Goal: Information Seeking & Learning: Learn about a topic

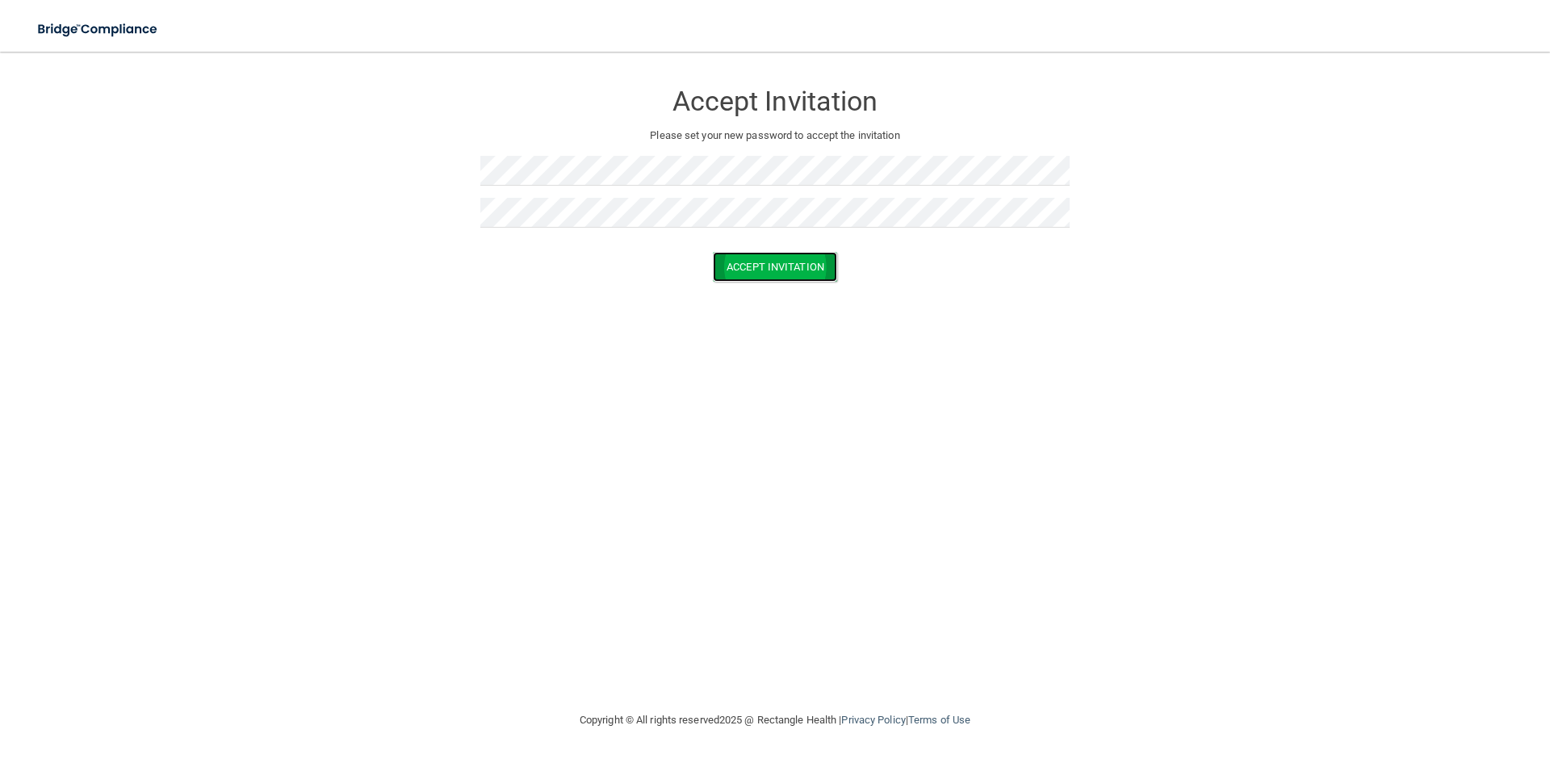
click at [815, 275] on button "Accept Invitation" at bounding box center [775, 267] width 124 height 30
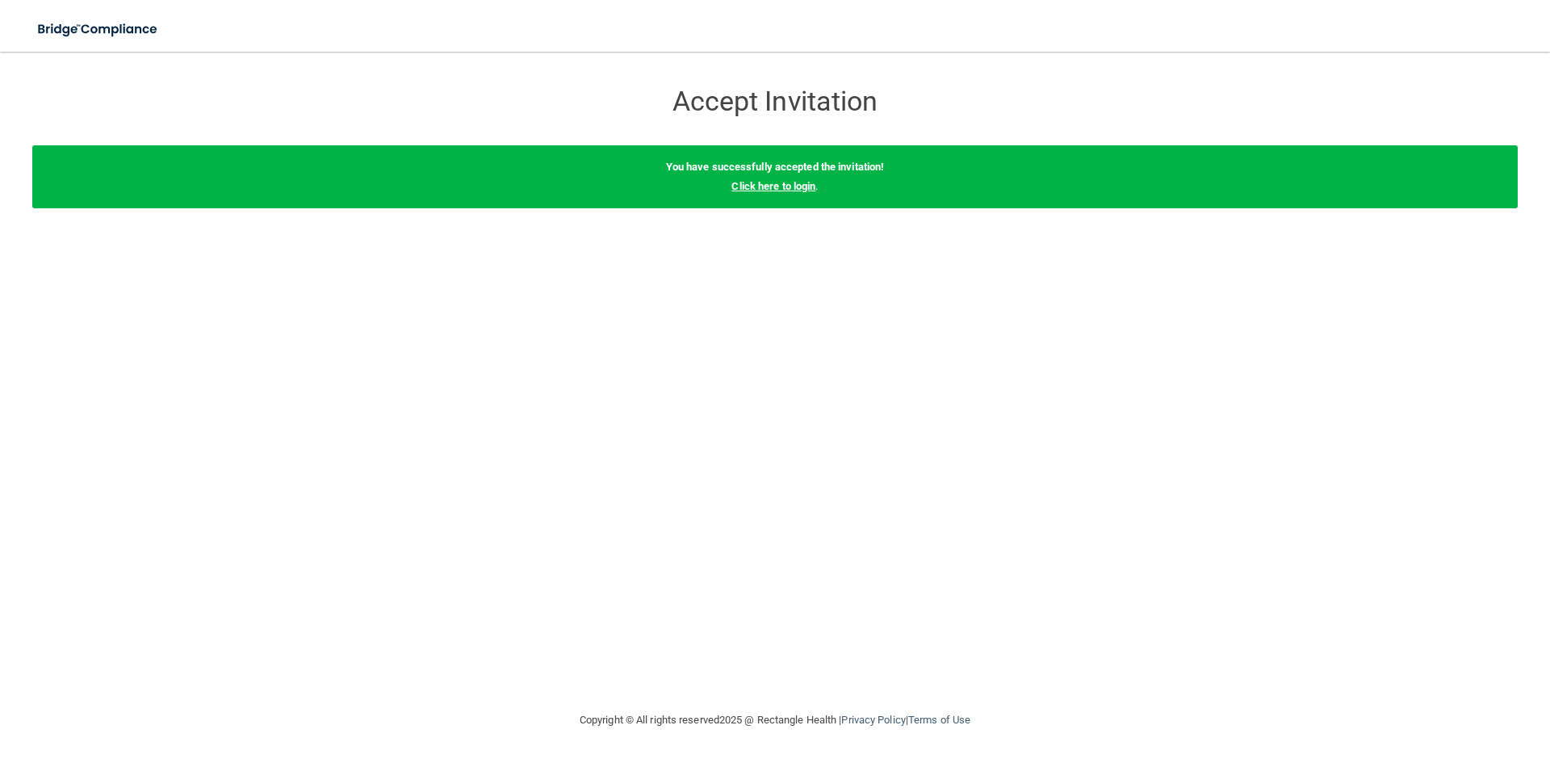
click at [788, 184] on link "Click here to login" at bounding box center [774, 186] width 84 height 12
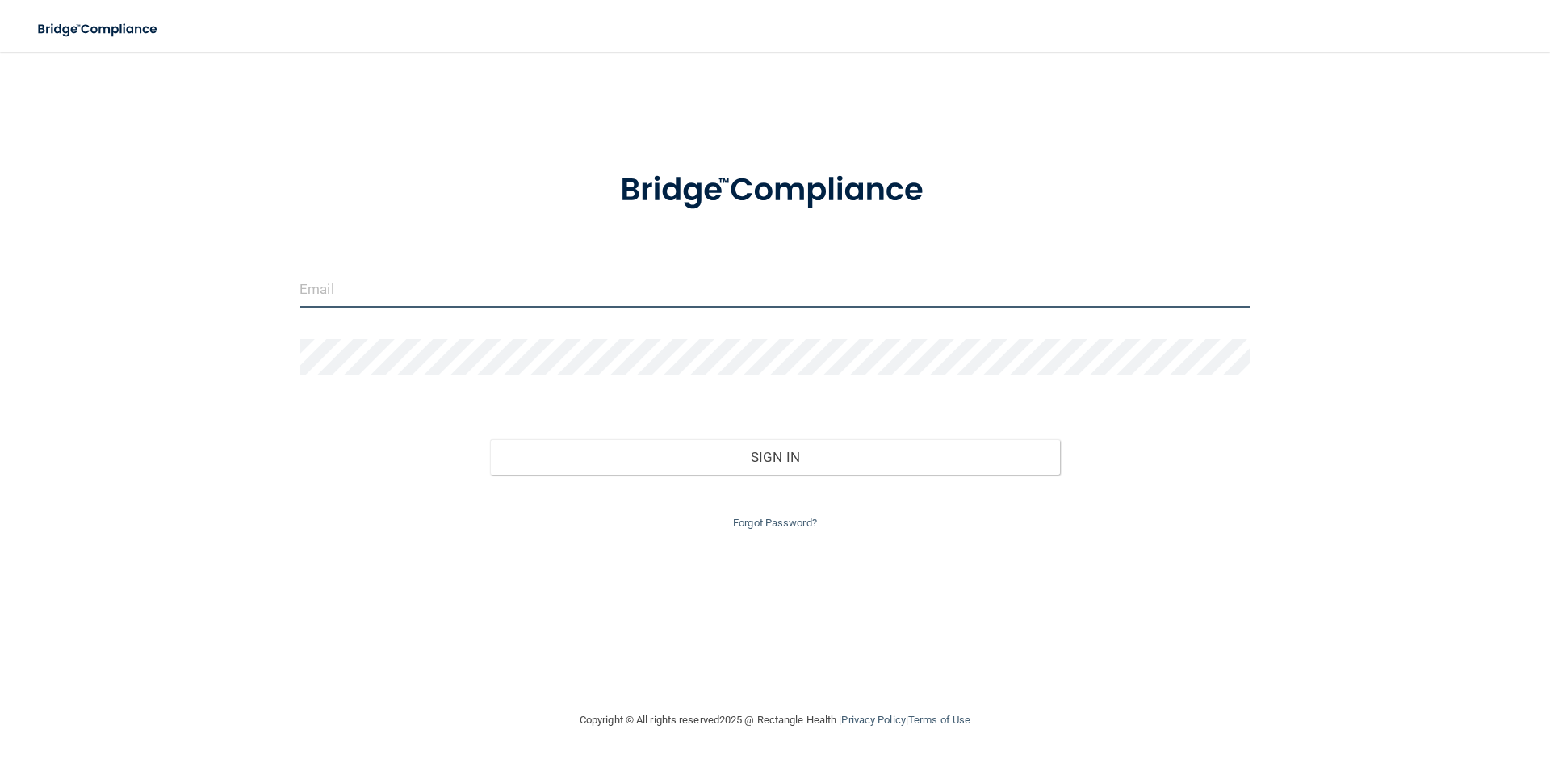
click at [567, 288] on input "email" at bounding box center [775, 289] width 951 height 36
type input "[EMAIL_ADDRESS][DOMAIN_NAME]"
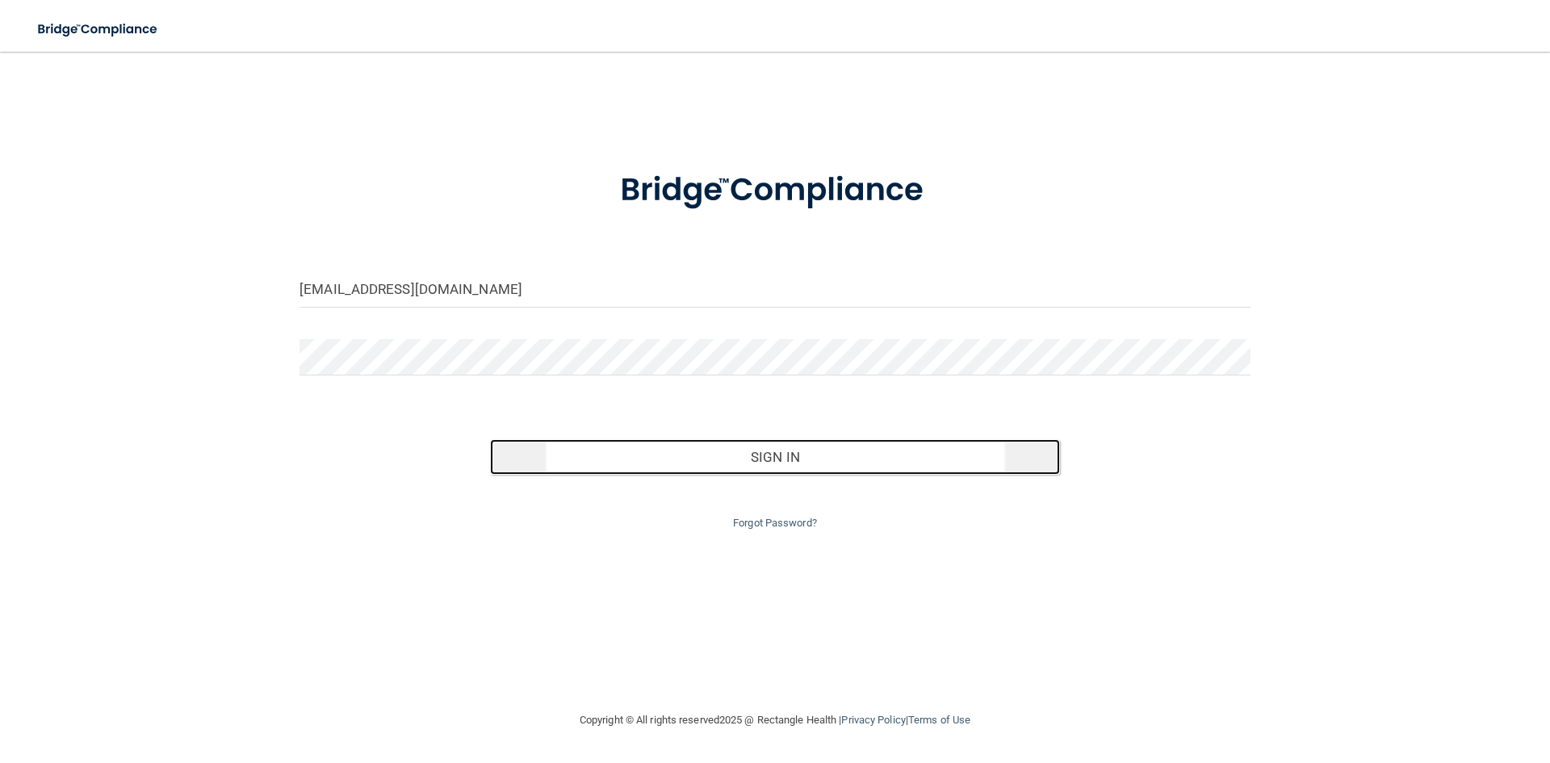
click at [789, 451] on button "Sign In" at bounding box center [775, 457] width 571 height 36
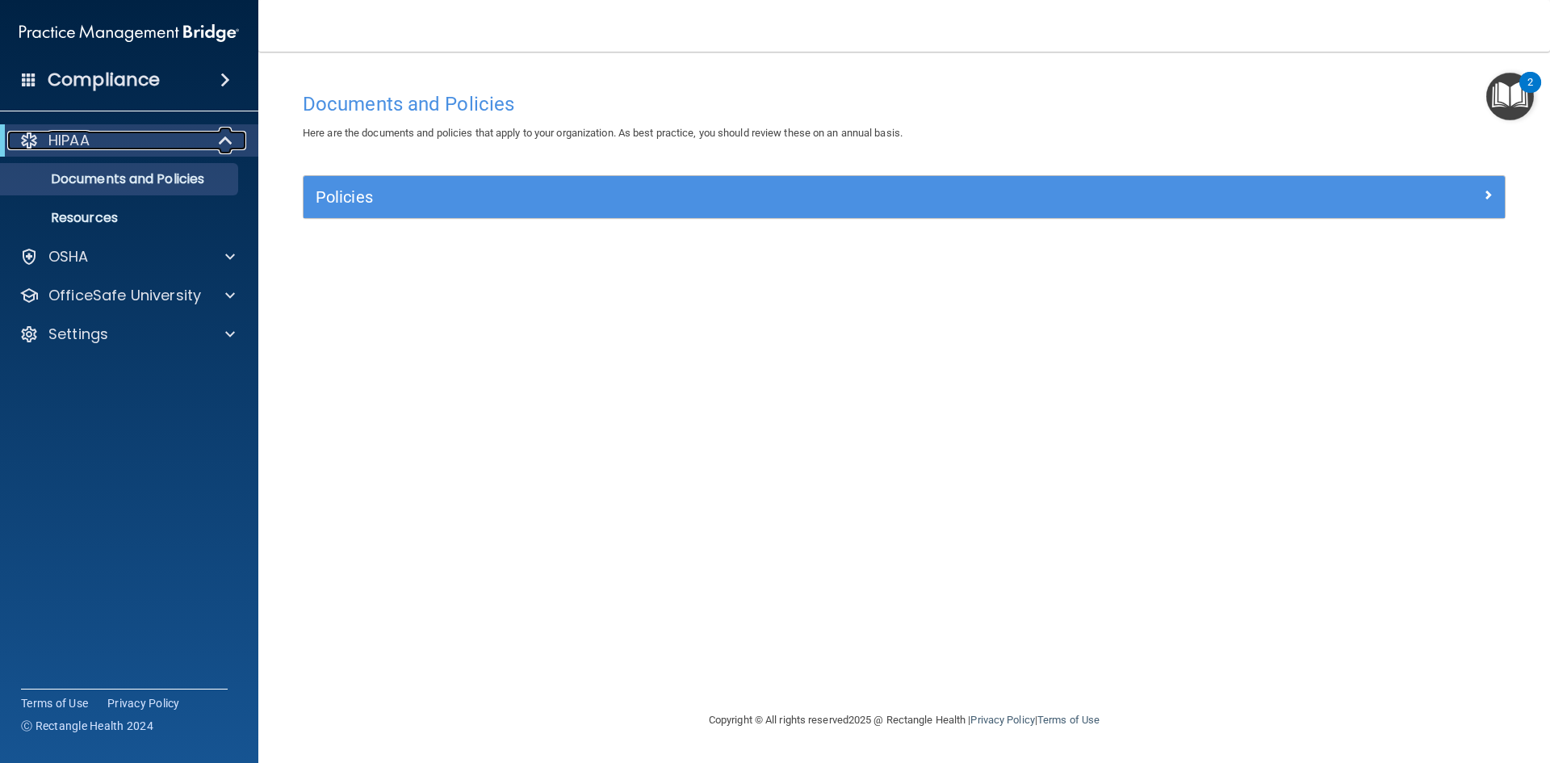
click at [227, 138] on span at bounding box center [227, 140] width 14 height 19
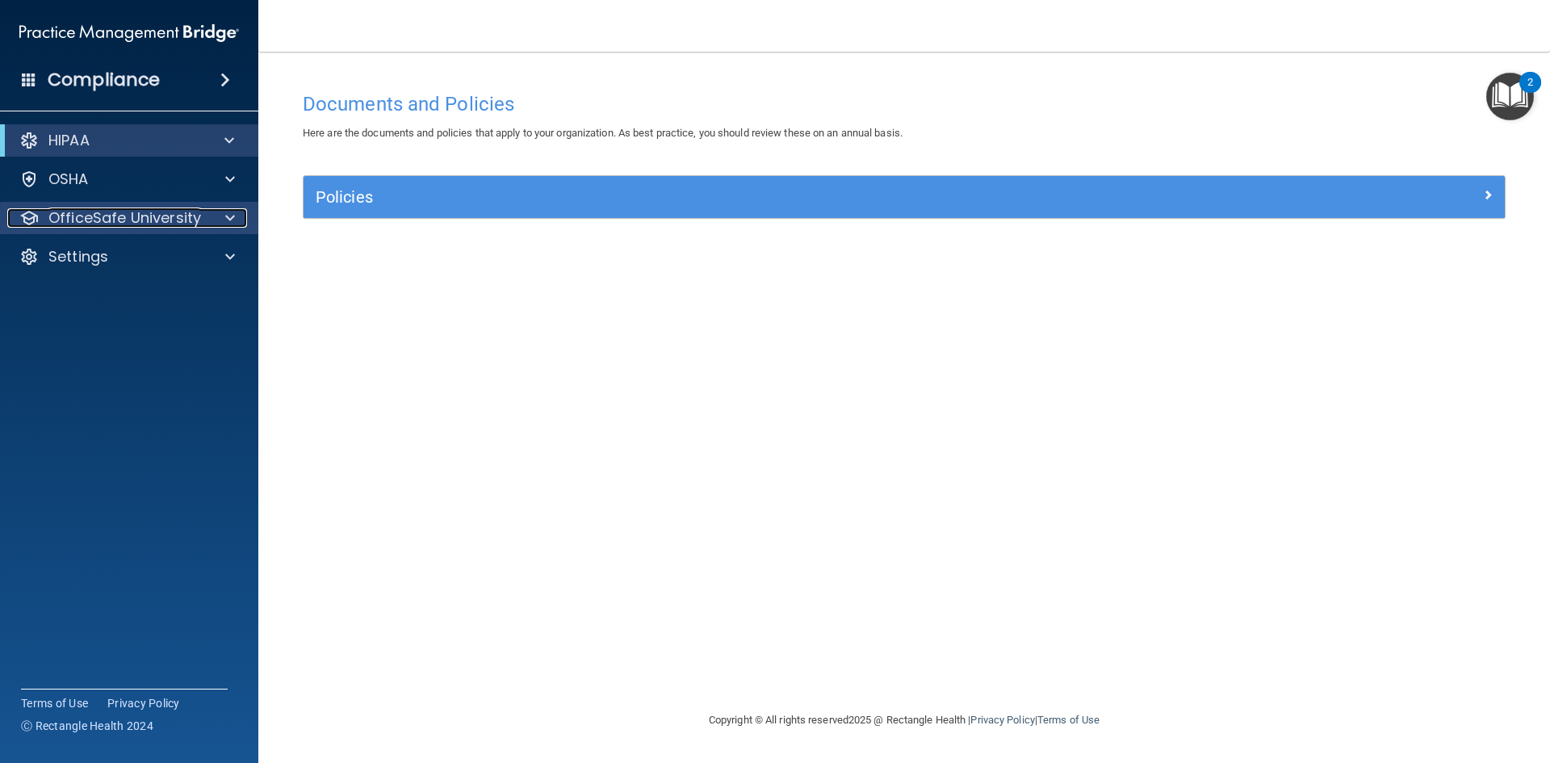
click at [228, 212] on span at bounding box center [230, 217] width 10 height 19
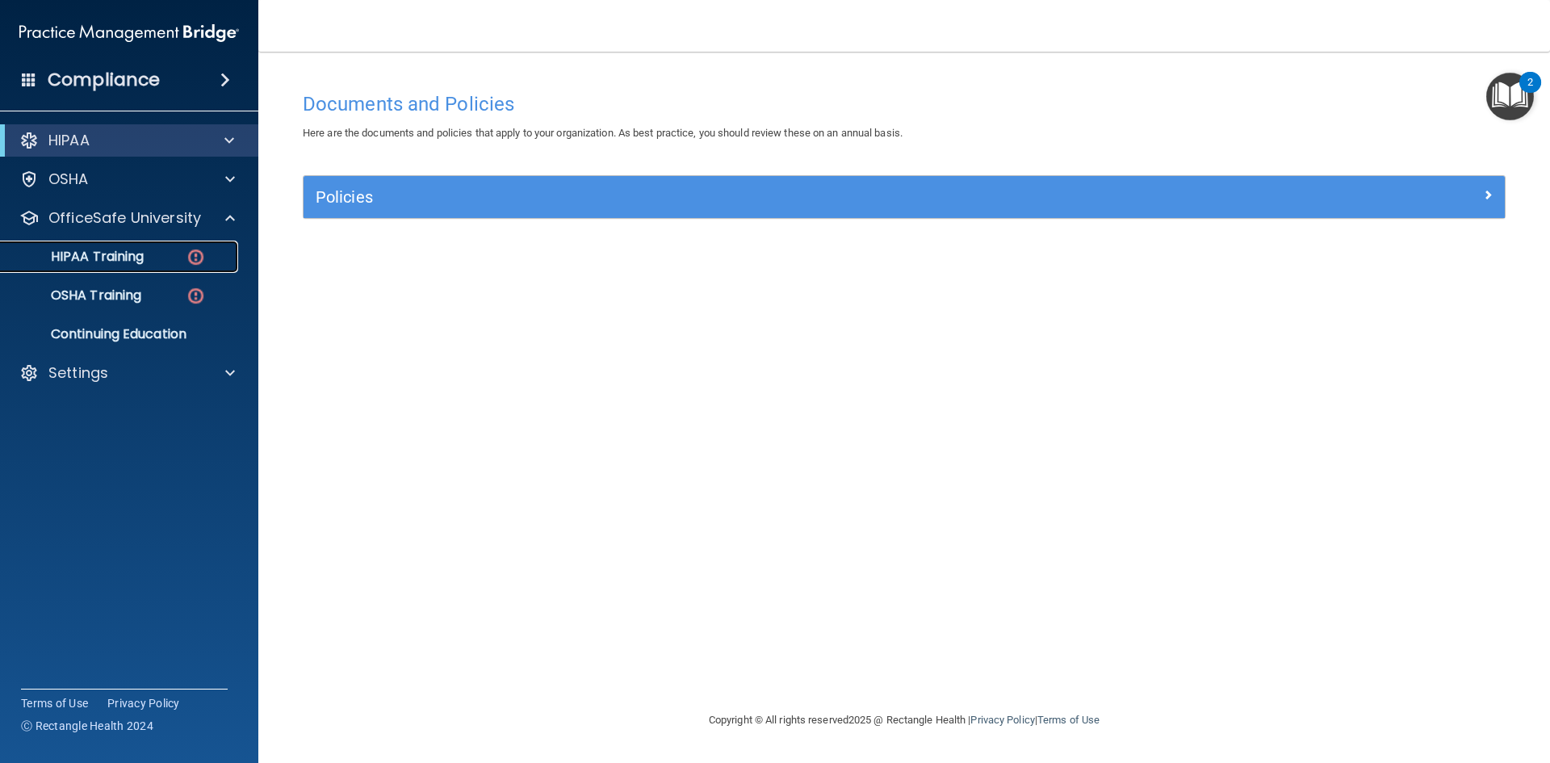
click at [166, 249] on div "HIPAA Training" at bounding box center [120, 257] width 220 height 16
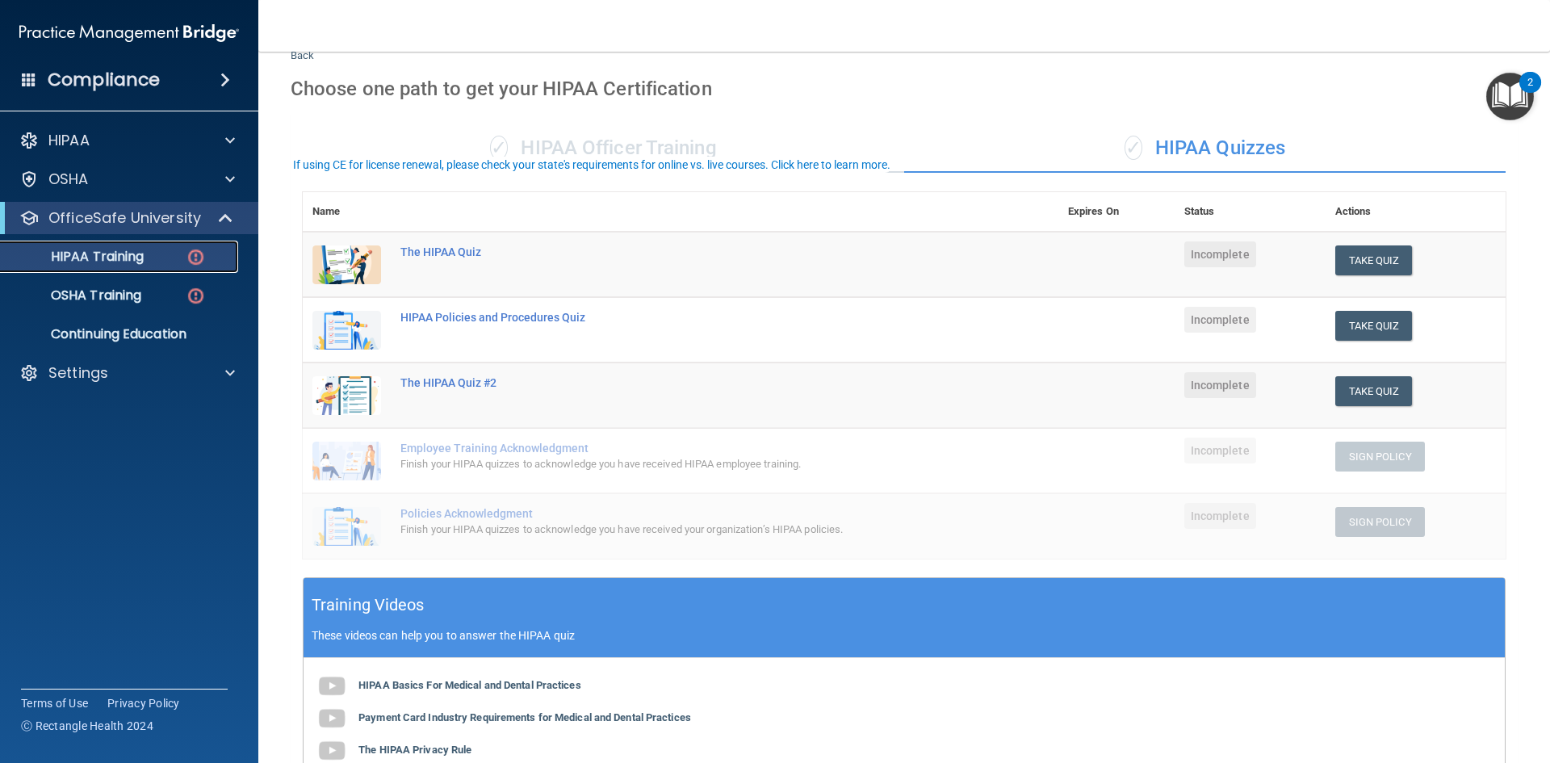
scroll to position [81, 0]
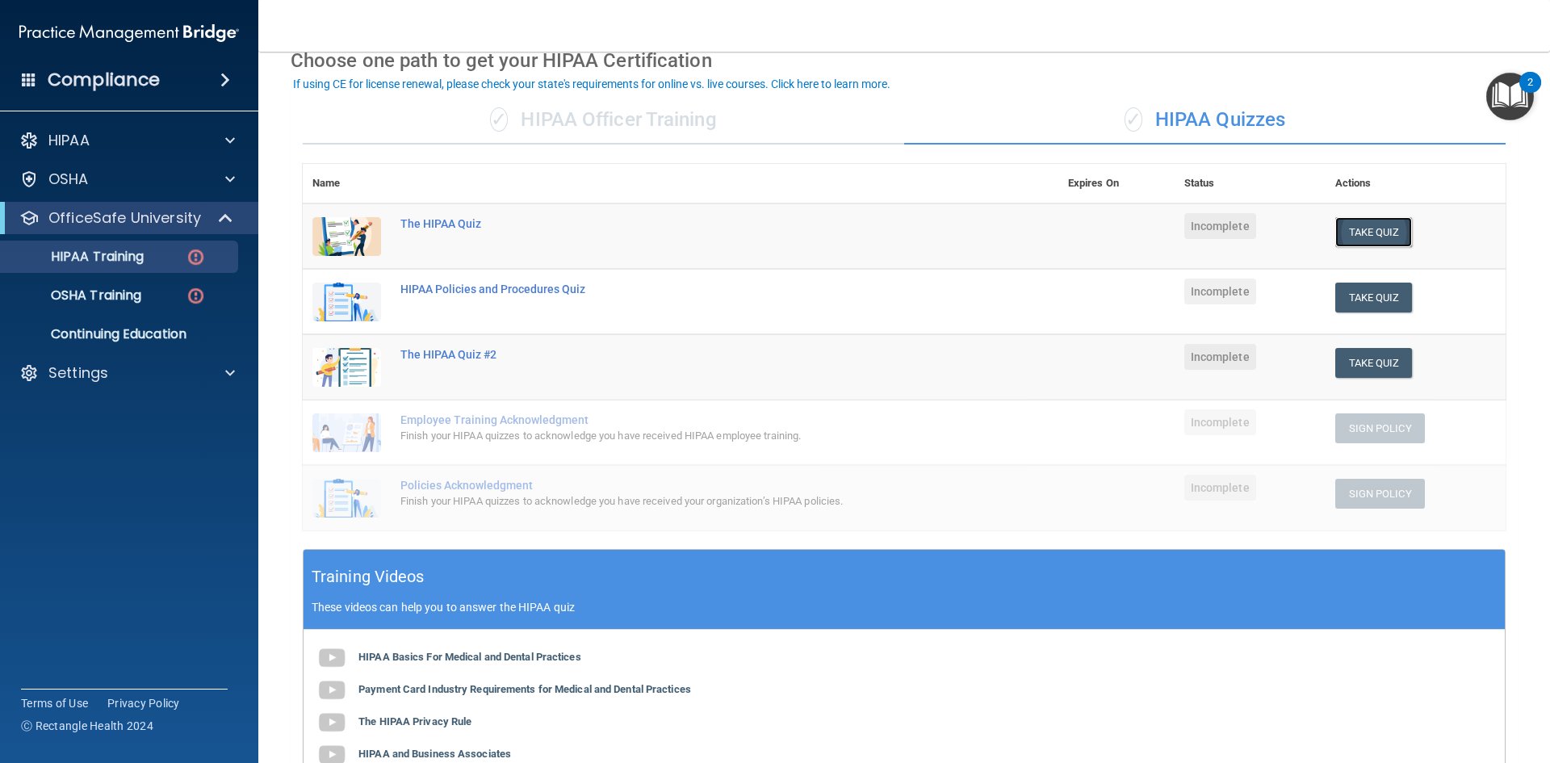
click at [1374, 225] on button "Take Quiz" at bounding box center [1375, 232] width 78 height 30
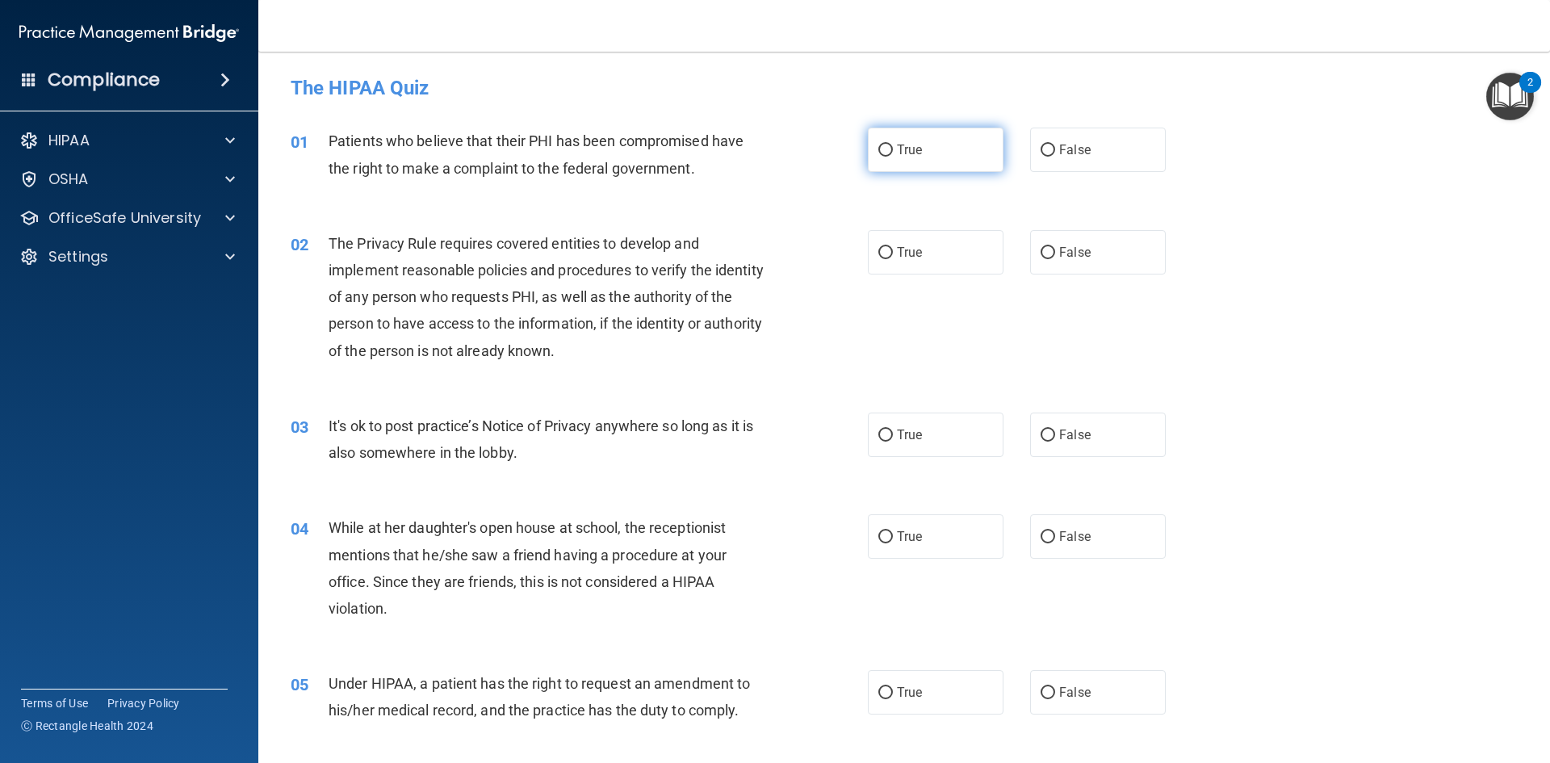
click at [897, 153] on span "True" at bounding box center [909, 149] width 25 height 15
click at [893, 153] on input "True" at bounding box center [886, 151] width 15 height 12
radio input "true"
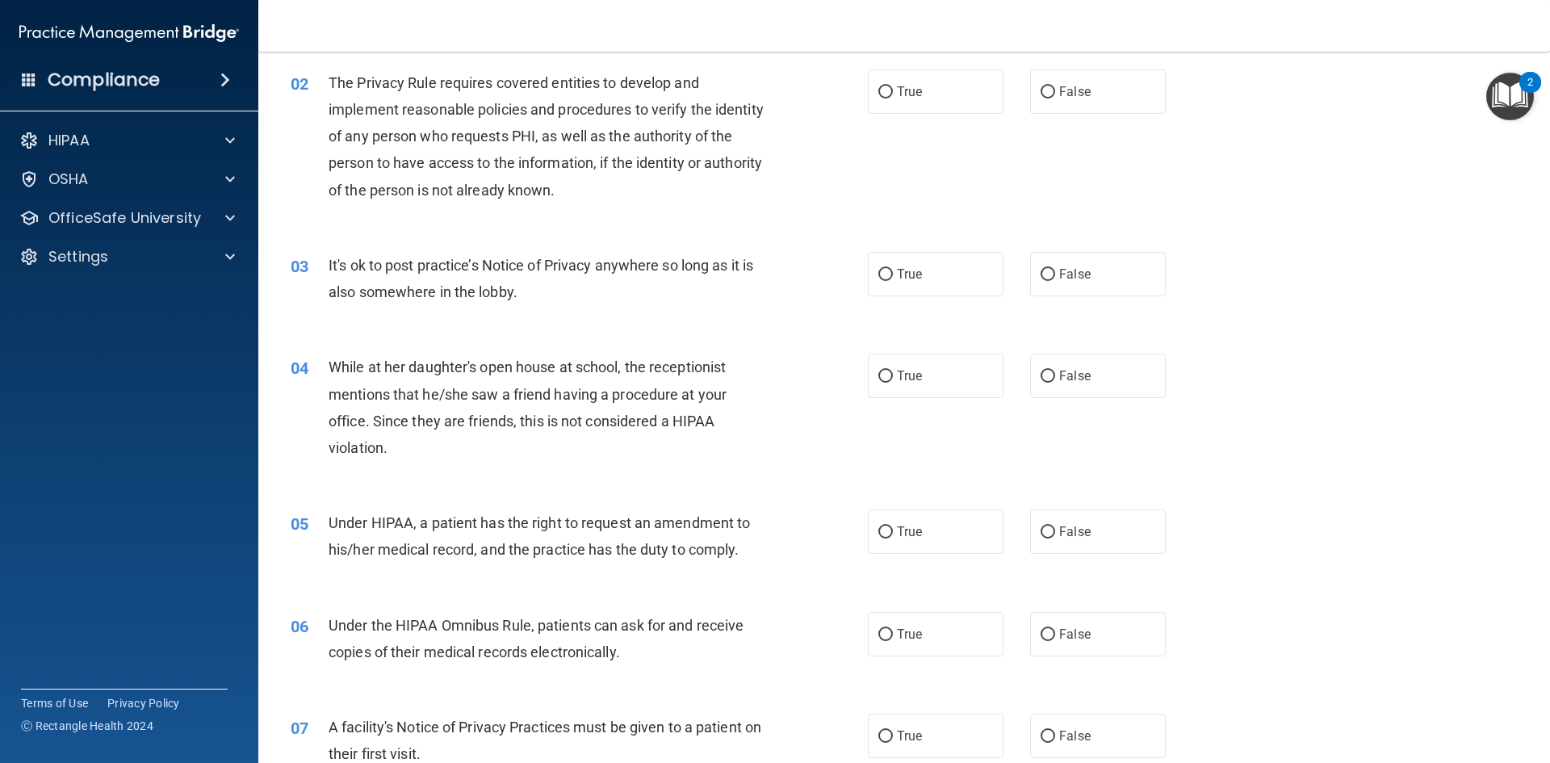
scroll to position [162, 0]
click at [880, 94] on input "True" at bounding box center [886, 92] width 15 height 12
radio input "true"
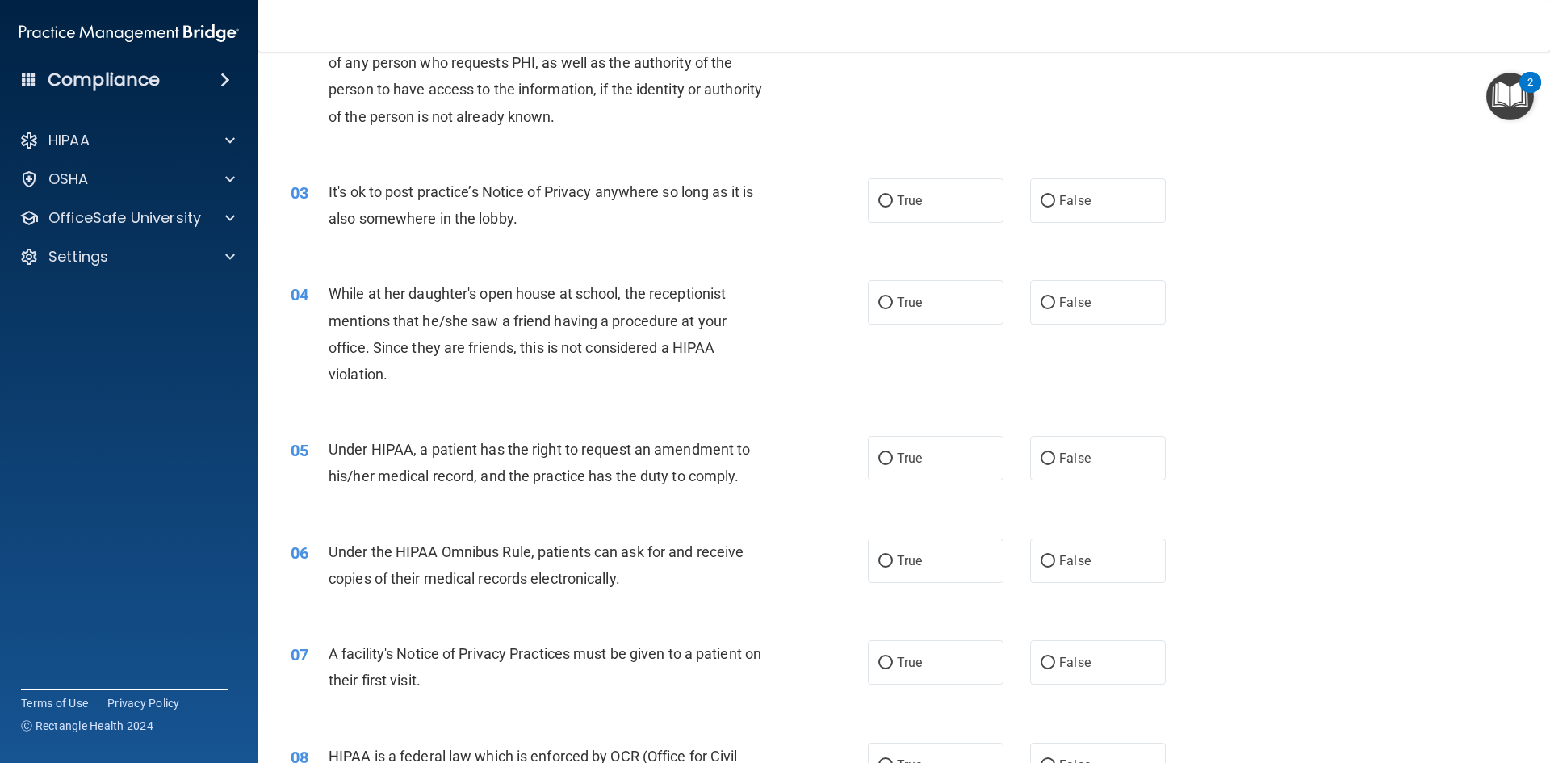
scroll to position [323, 0]
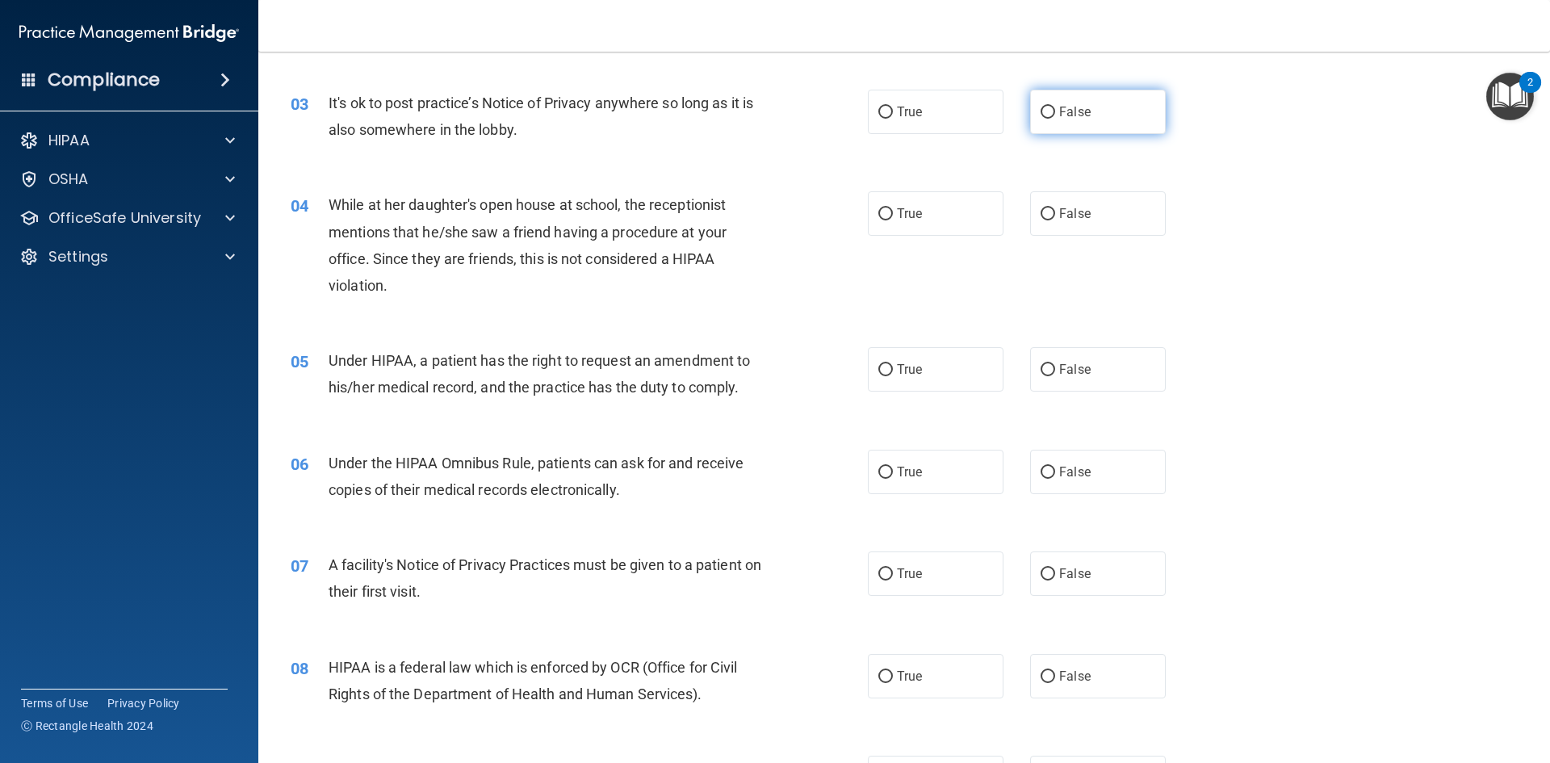
click at [1046, 119] on label "False" at bounding box center [1098, 112] width 136 height 44
click at [1046, 119] on input "False" at bounding box center [1048, 113] width 15 height 12
radio input "true"
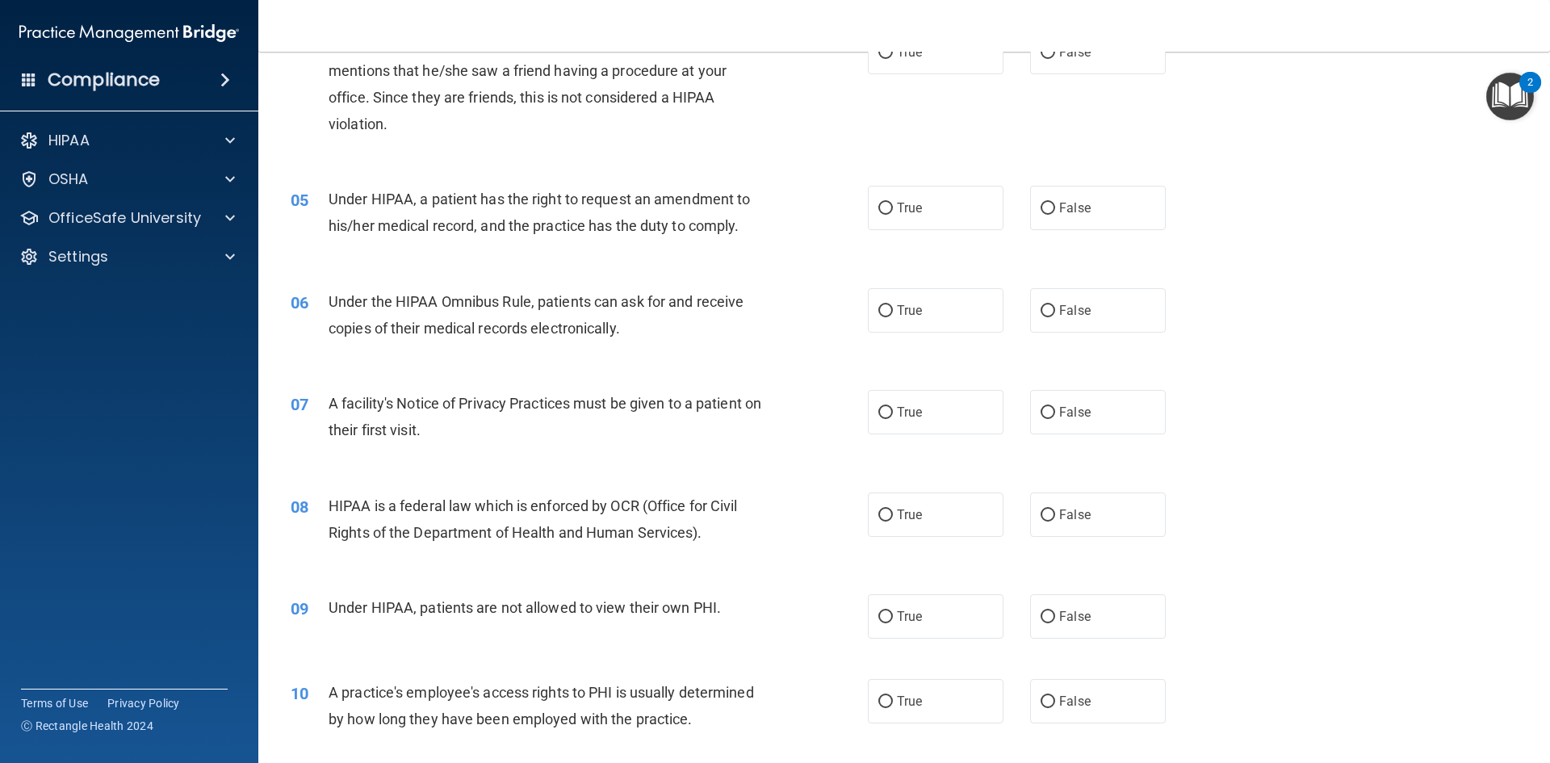
scroll to position [404, 0]
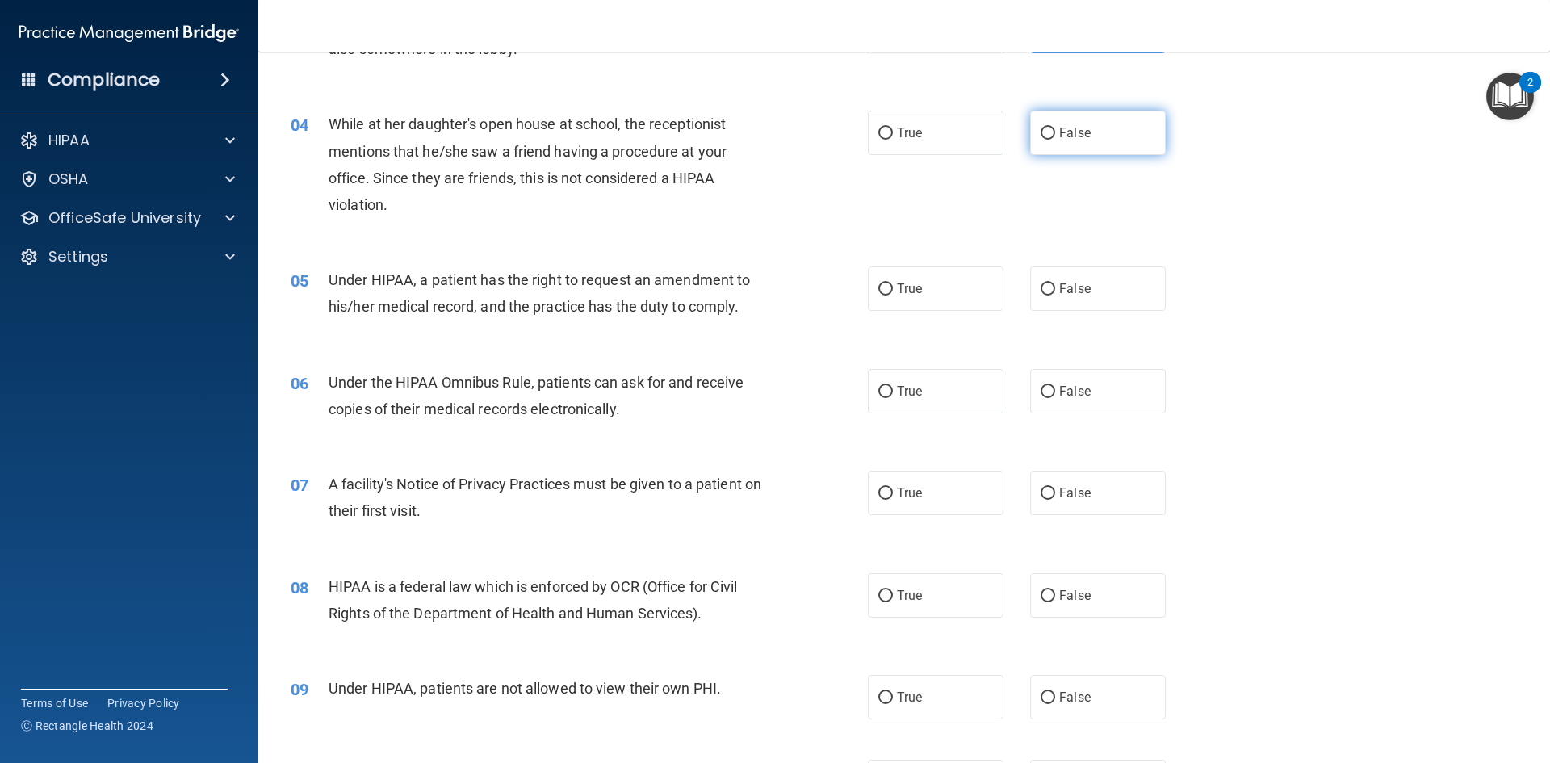
click at [1059, 137] on span "False" at bounding box center [1074, 132] width 31 height 15
click at [1055, 137] on input "False" at bounding box center [1048, 134] width 15 height 12
radio input "true"
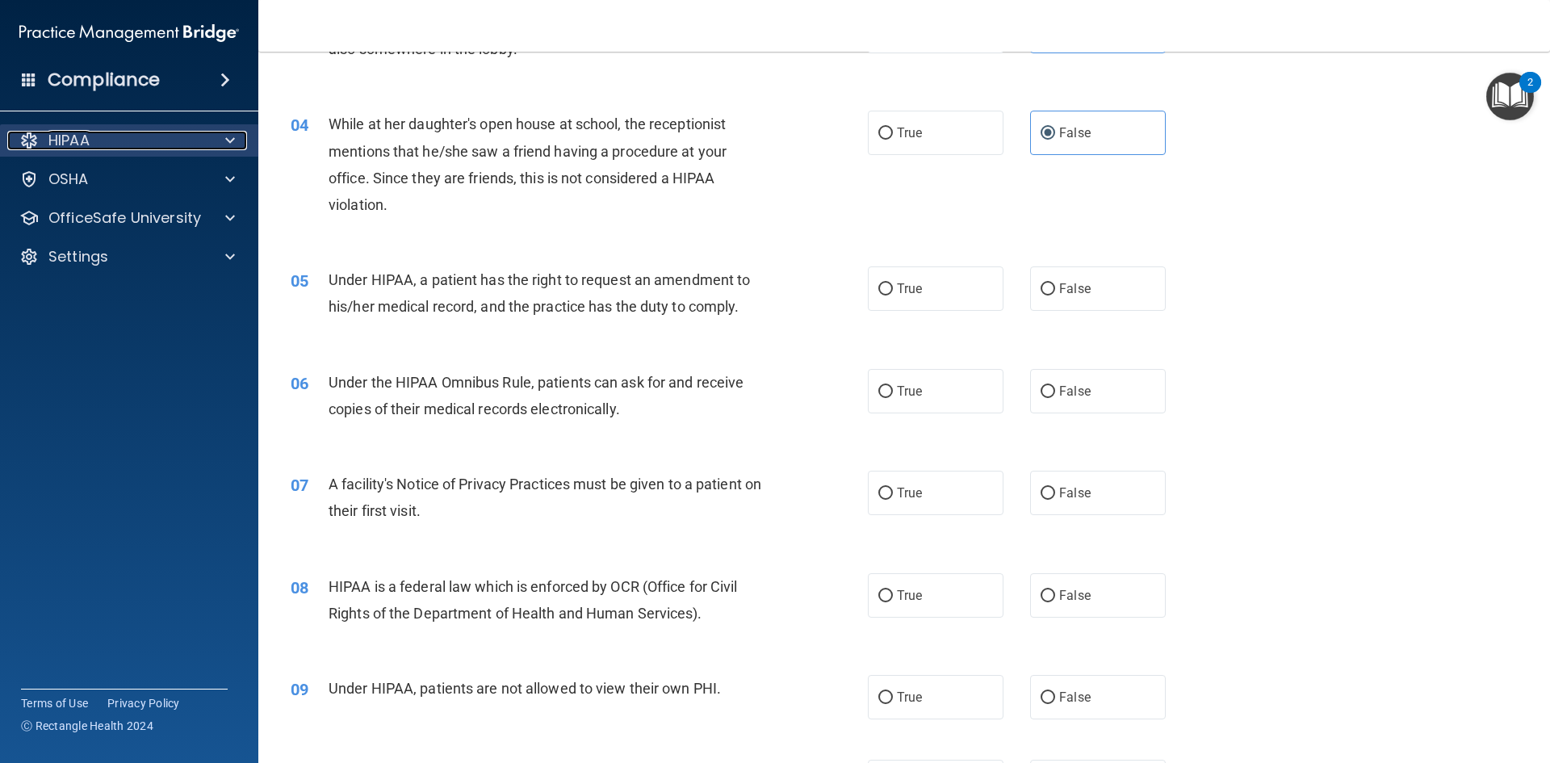
click at [186, 145] on div "HIPAA" at bounding box center [107, 140] width 200 height 19
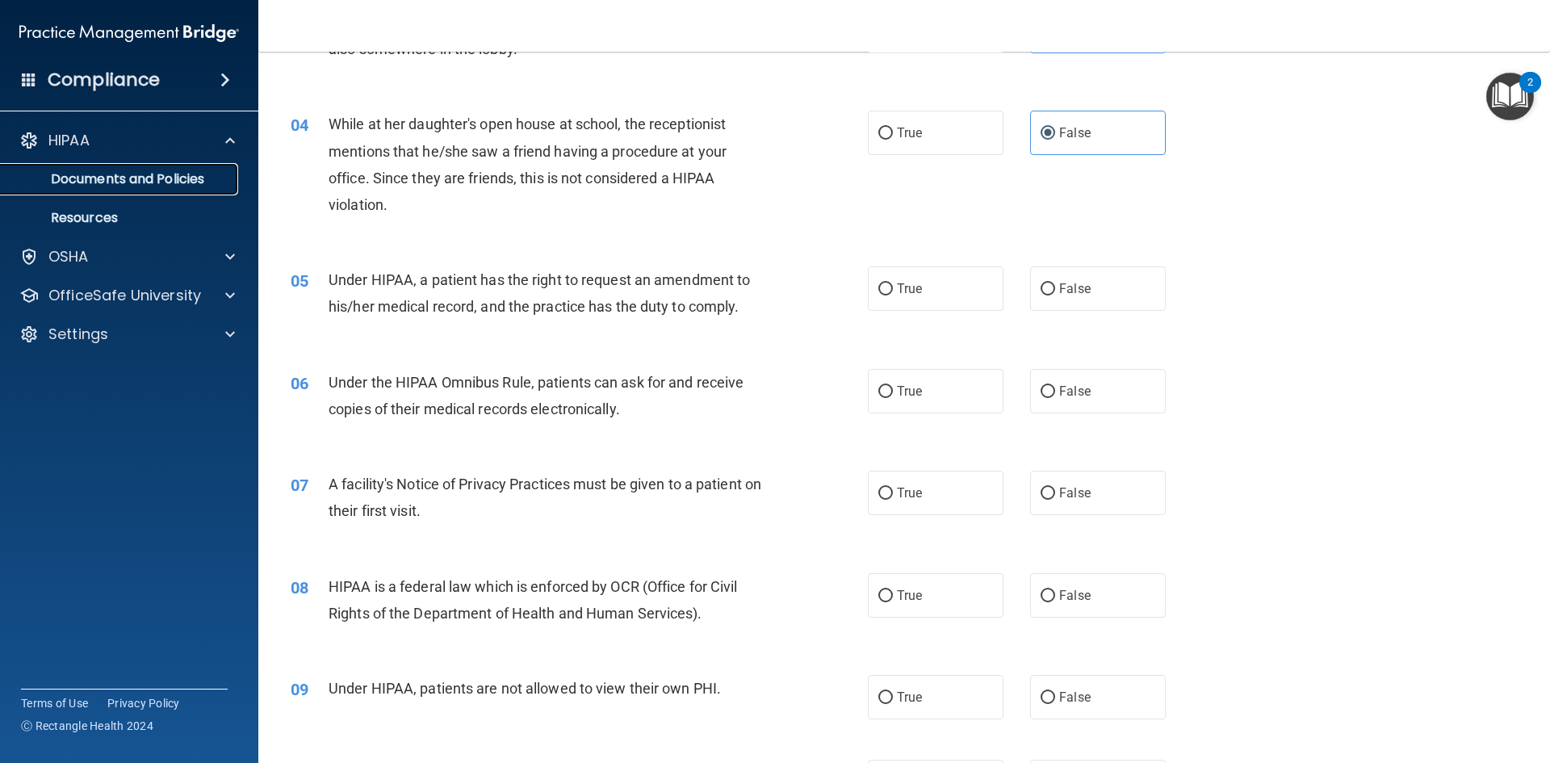
click at [204, 171] on p "Documents and Policies" at bounding box center [120, 179] width 220 height 16
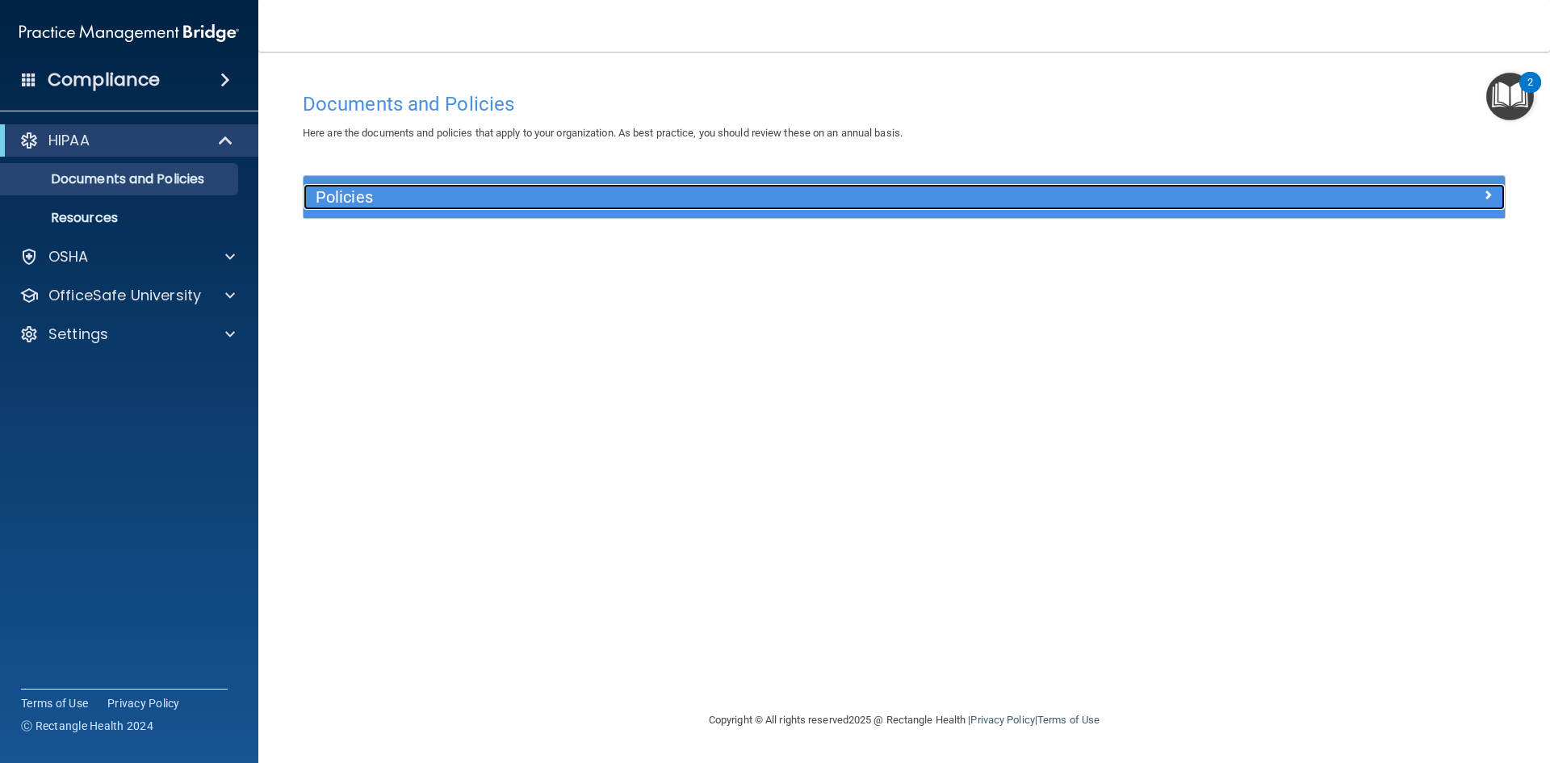
click at [1010, 205] on h5 "Policies" at bounding box center [754, 197] width 877 height 18
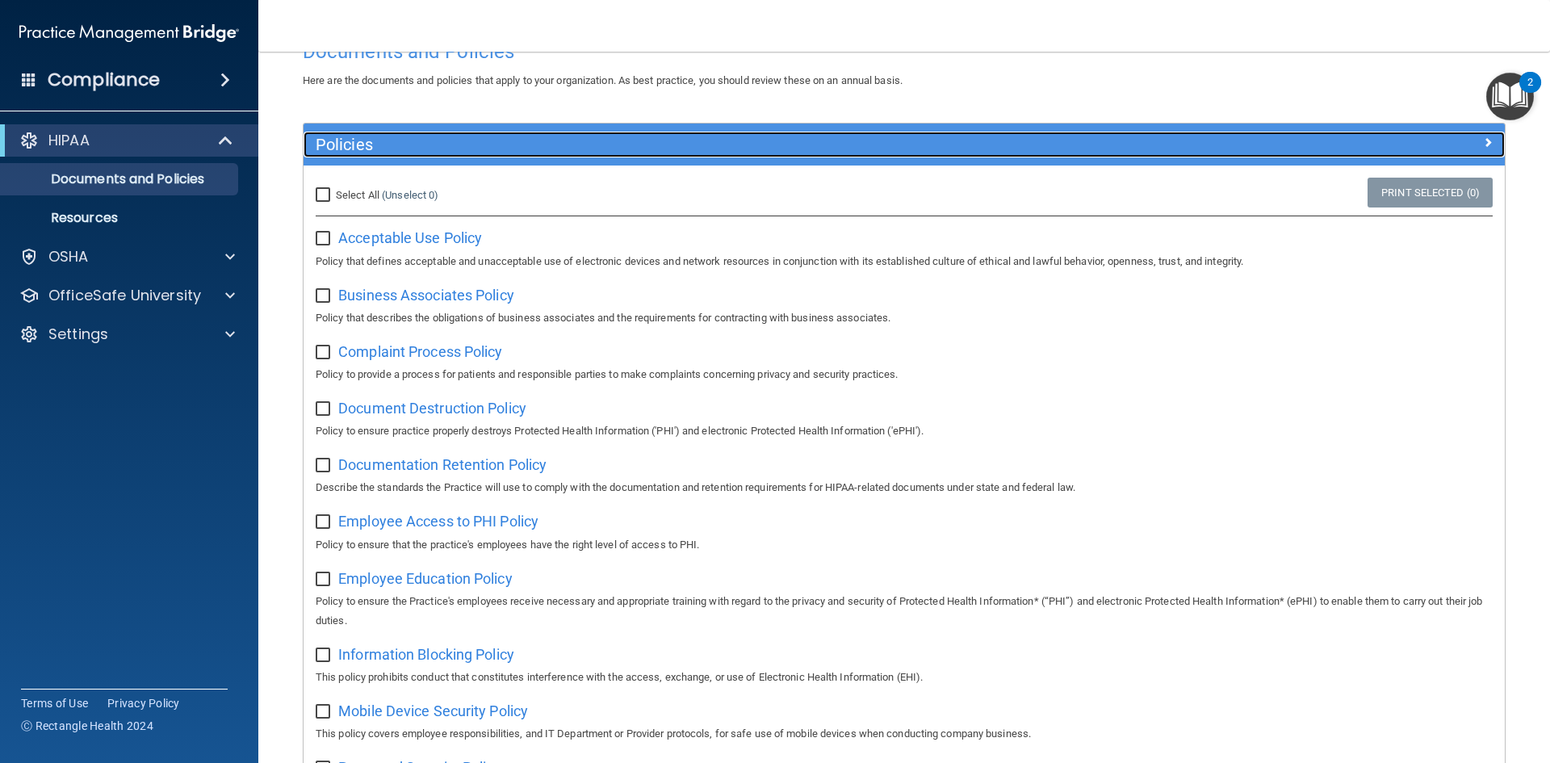
scroll to position [81, 0]
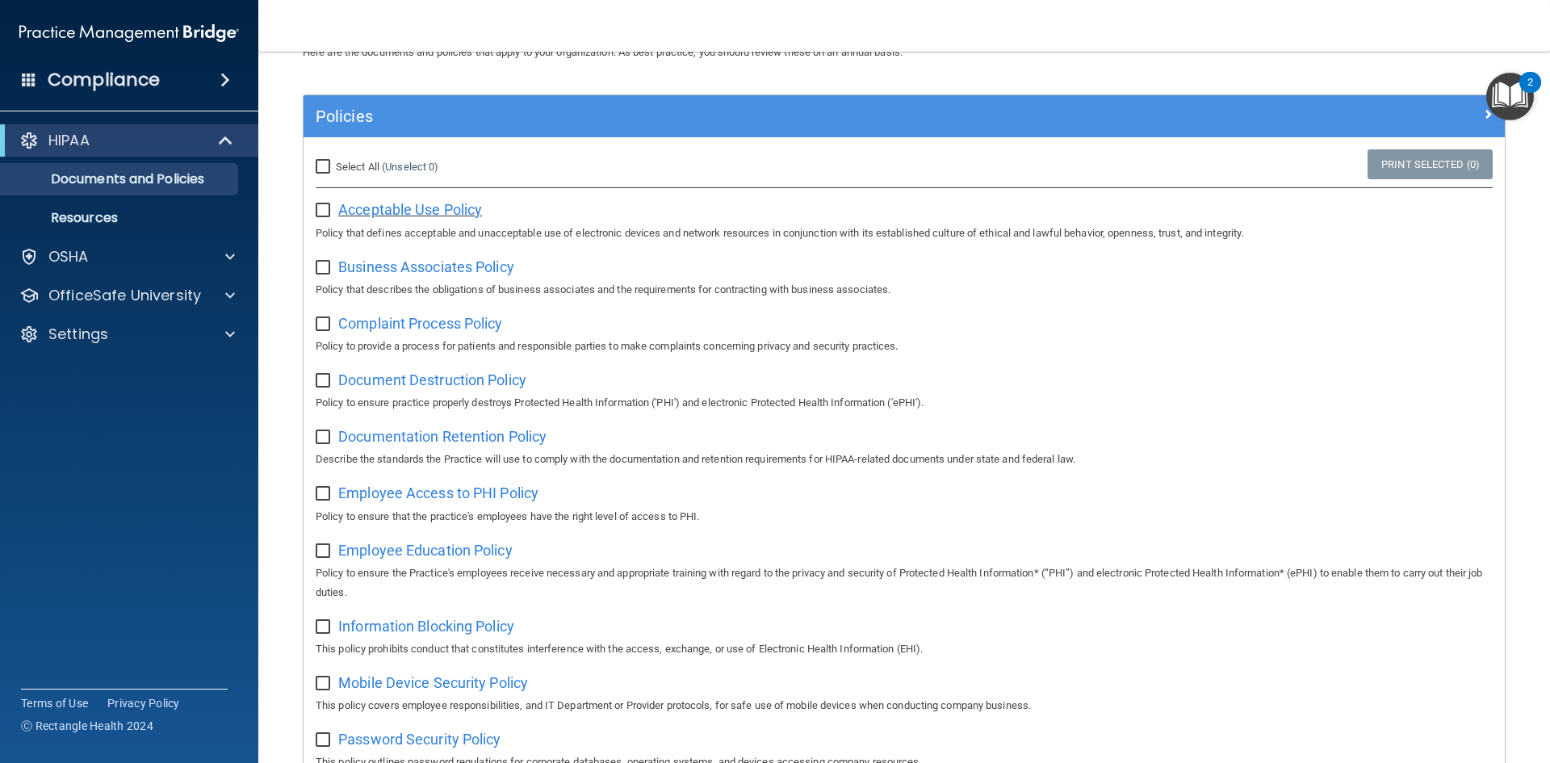
click at [401, 210] on span "Acceptable Use Policy" at bounding box center [410, 209] width 144 height 17
click at [220, 298] on div at bounding box center [228, 295] width 40 height 19
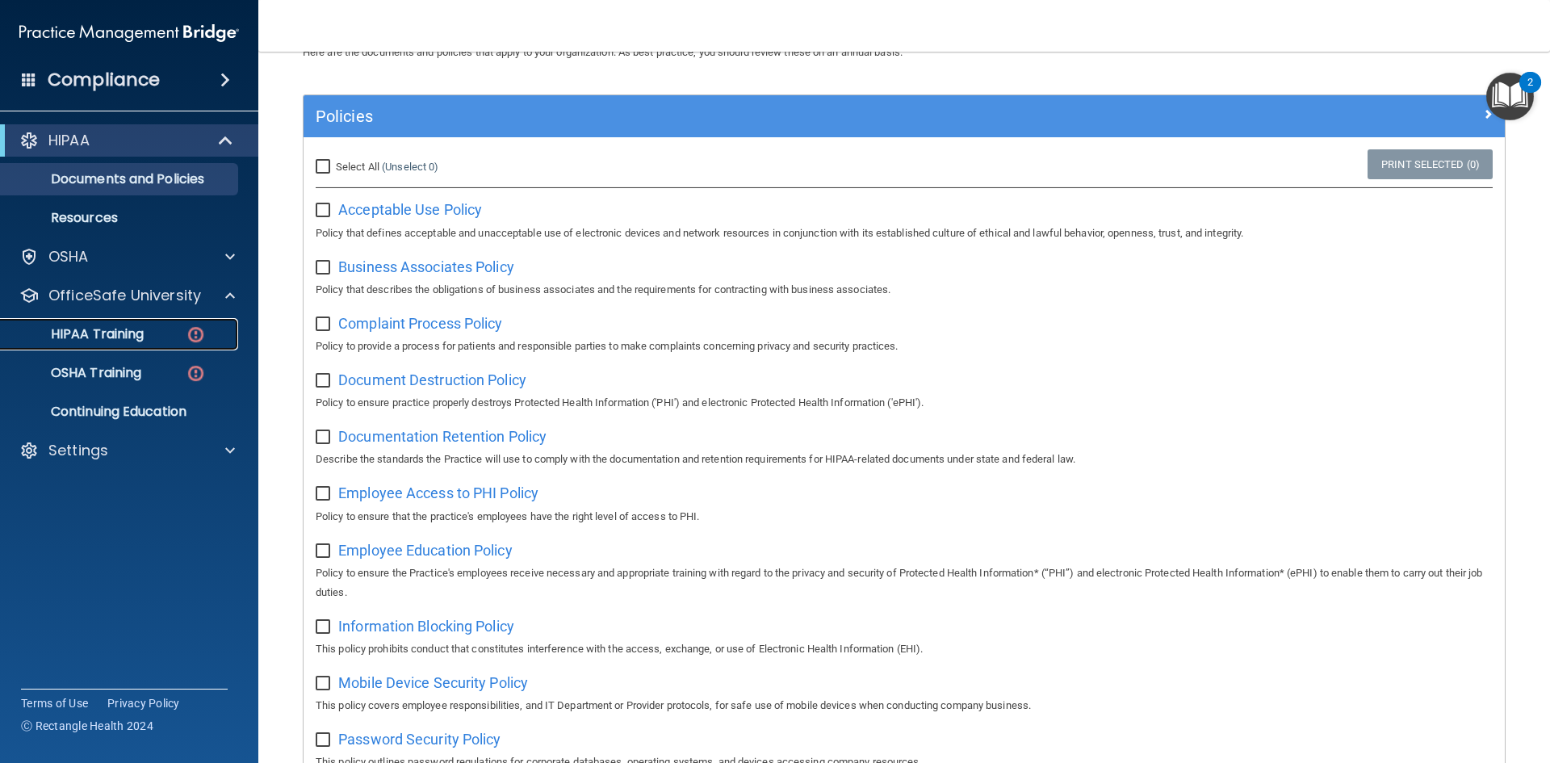
click at [175, 342] on link "HIPAA Training" at bounding box center [111, 334] width 254 height 32
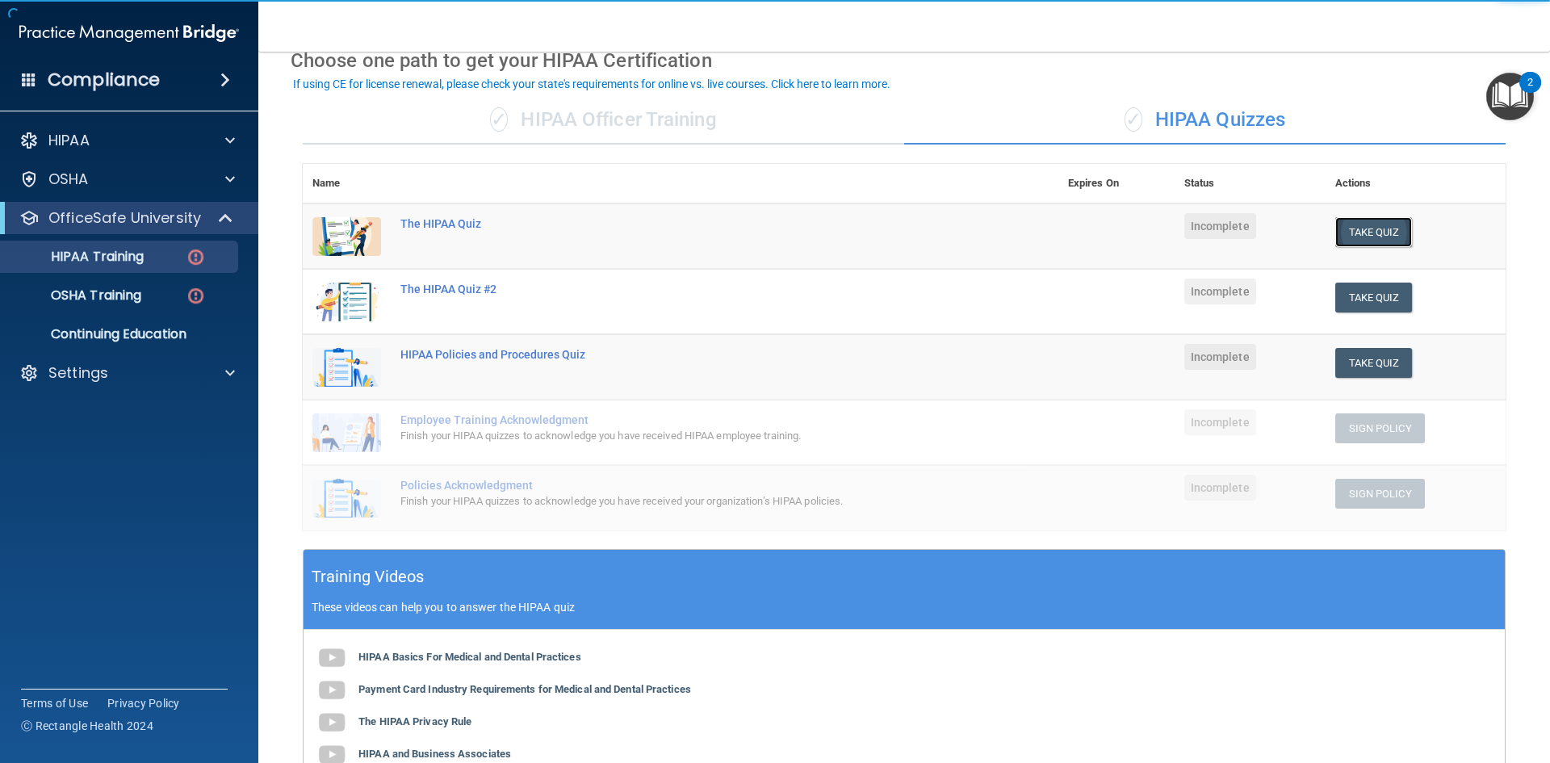
click at [1347, 229] on button "Take Quiz" at bounding box center [1375, 232] width 78 height 30
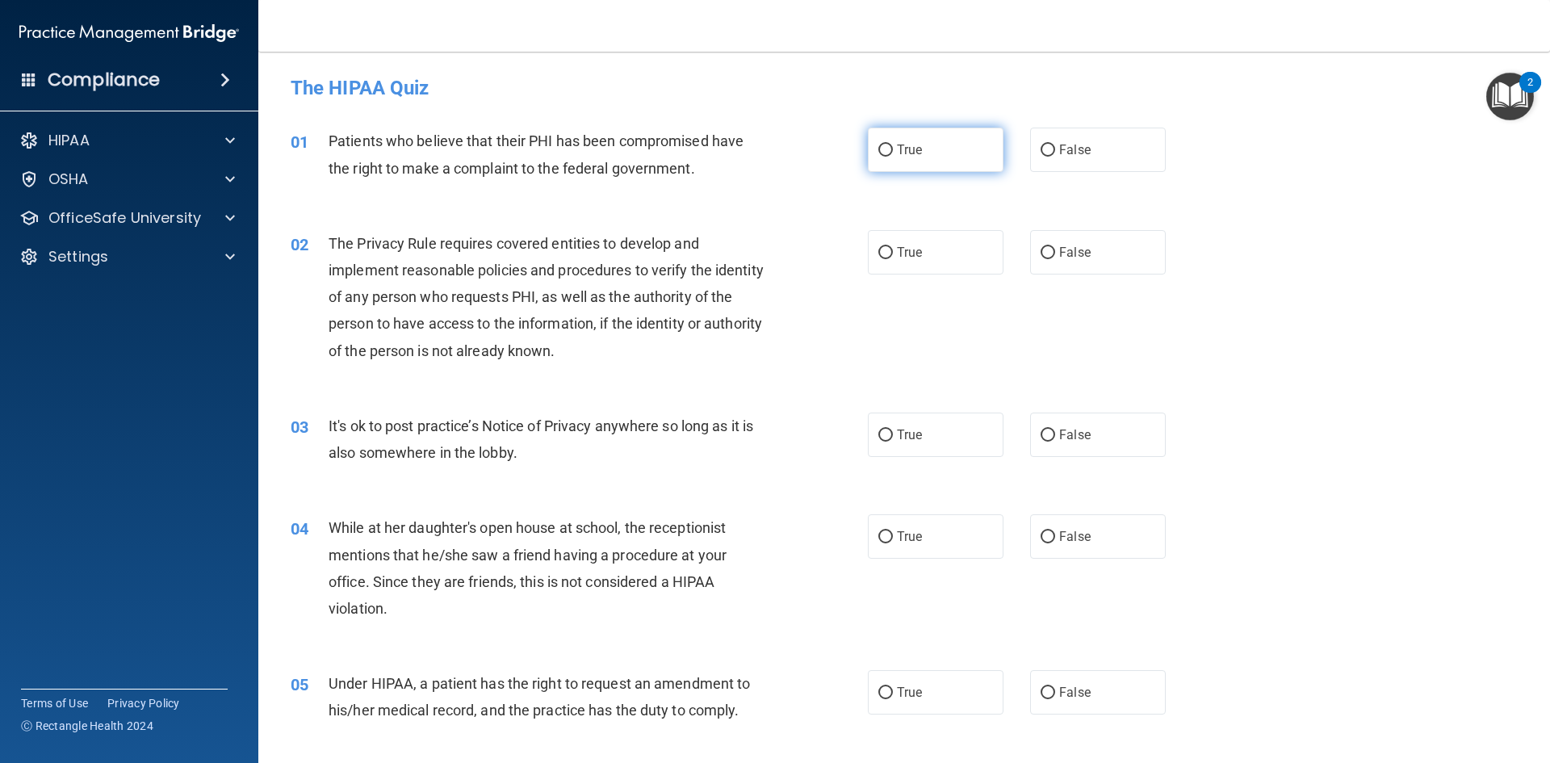
click at [914, 158] on label "True" at bounding box center [936, 150] width 136 height 44
click at [893, 157] on input "True" at bounding box center [886, 151] width 15 height 12
radio input "true"
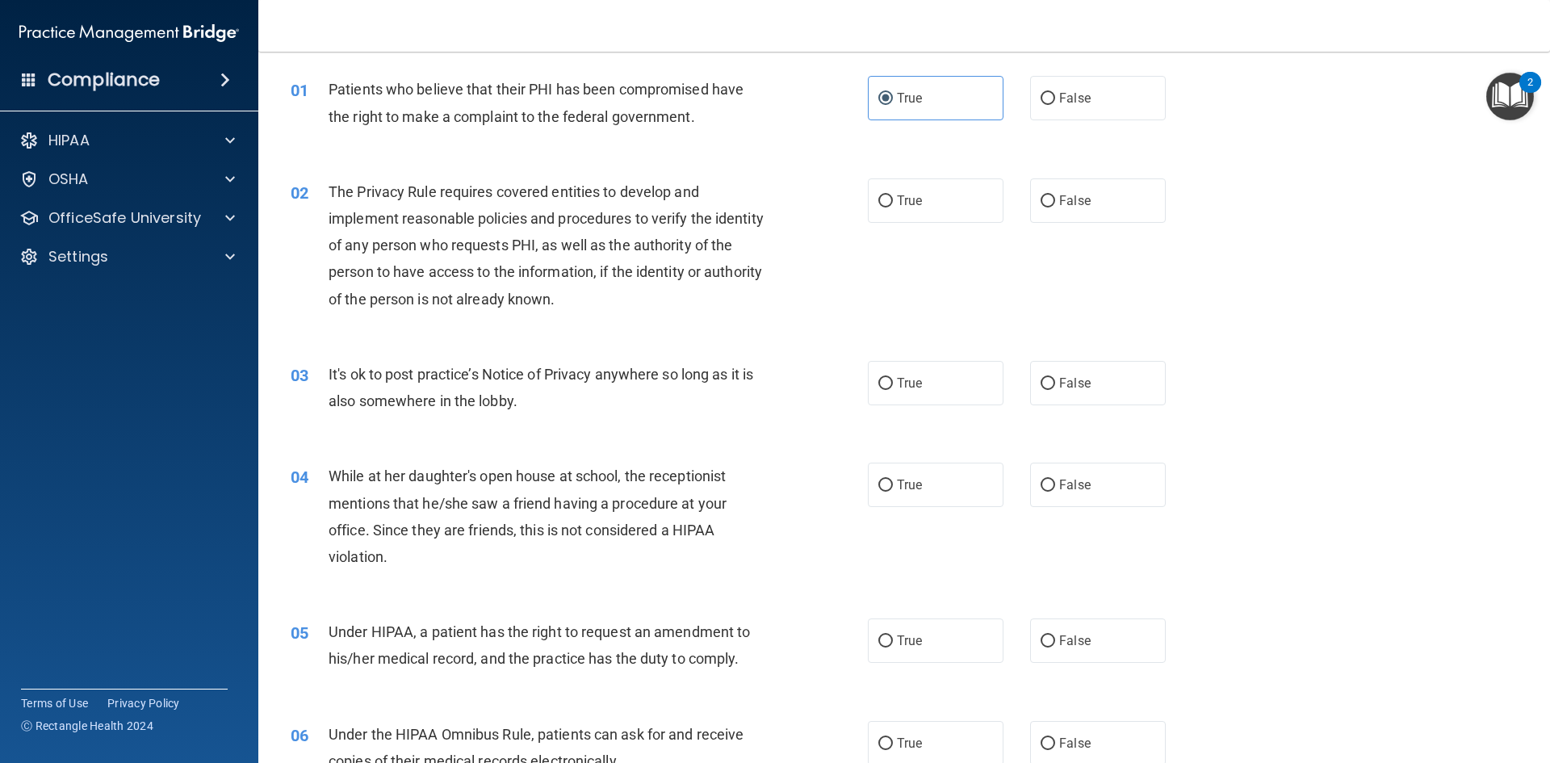
scroll to position [81, 0]
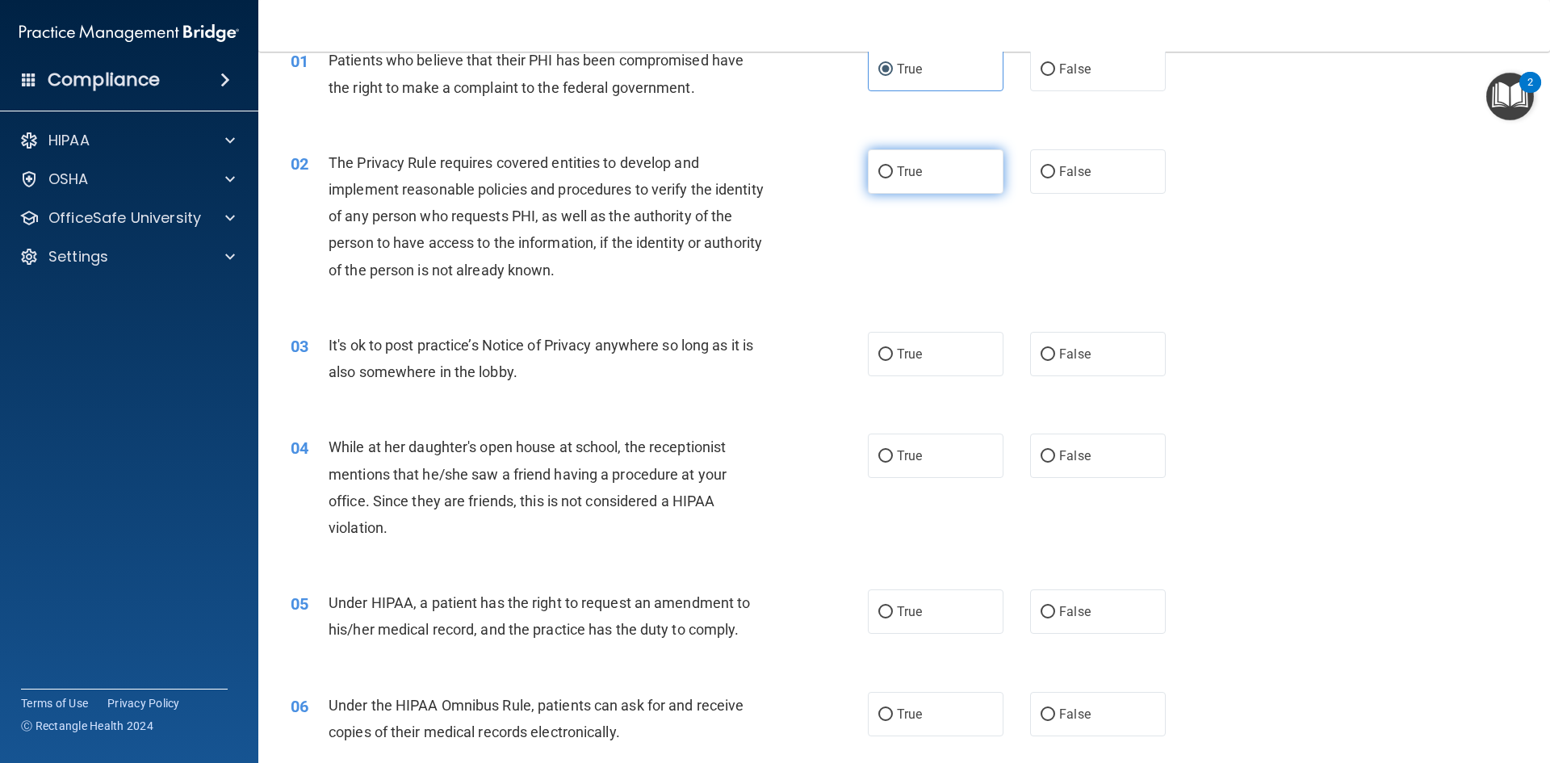
click at [900, 169] on span "True" at bounding box center [909, 171] width 25 height 15
click at [893, 169] on input "True" at bounding box center [886, 172] width 15 height 12
radio input "true"
drag, startPoint x: 1044, startPoint y: 342, endPoint x: 829, endPoint y: 329, distance: 215.1
click at [1043, 342] on label "False" at bounding box center [1098, 354] width 136 height 44
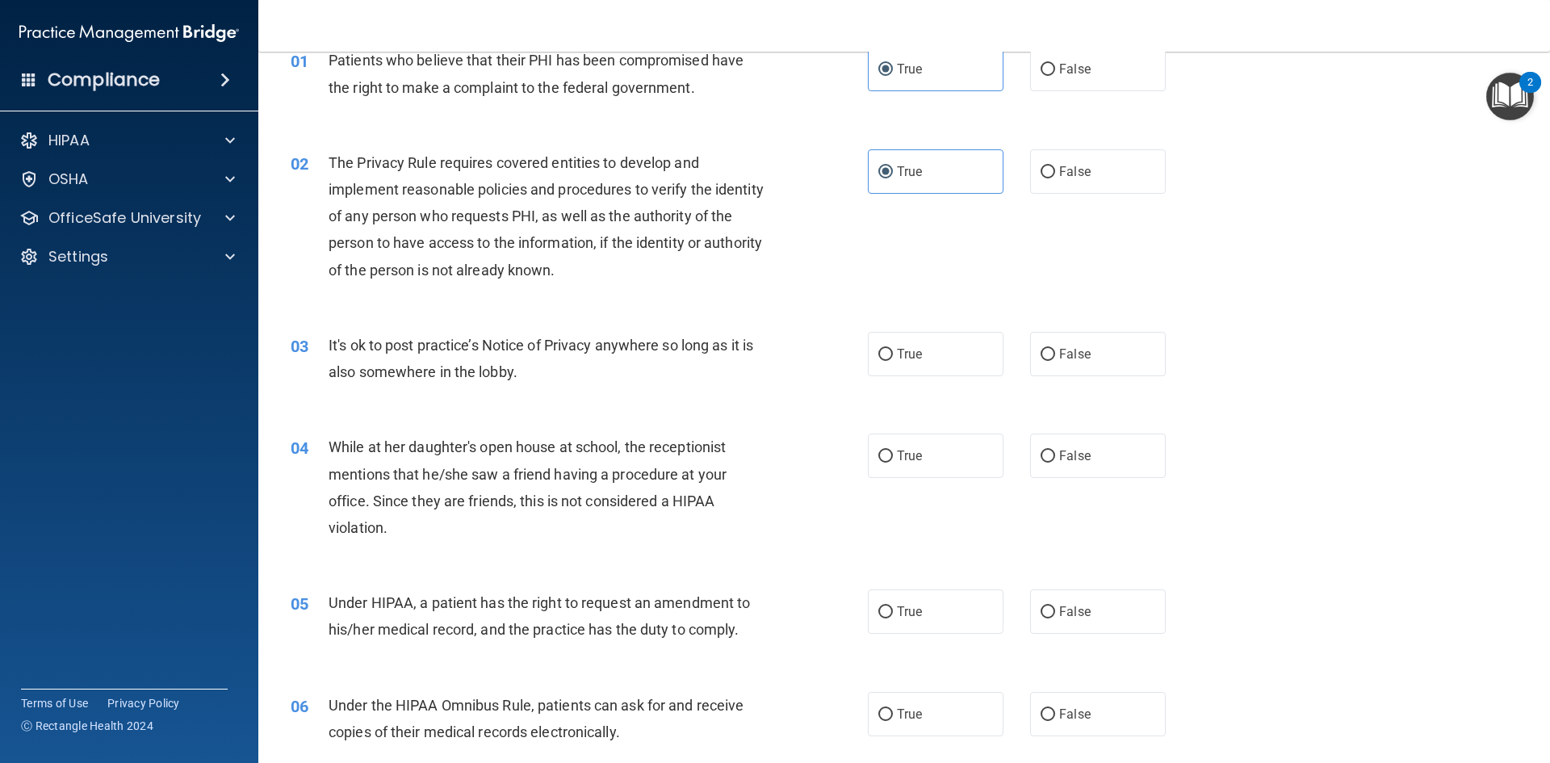
click at [1043, 349] on input "False" at bounding box center [1048, 355] width 15 height 12
radio input "true"
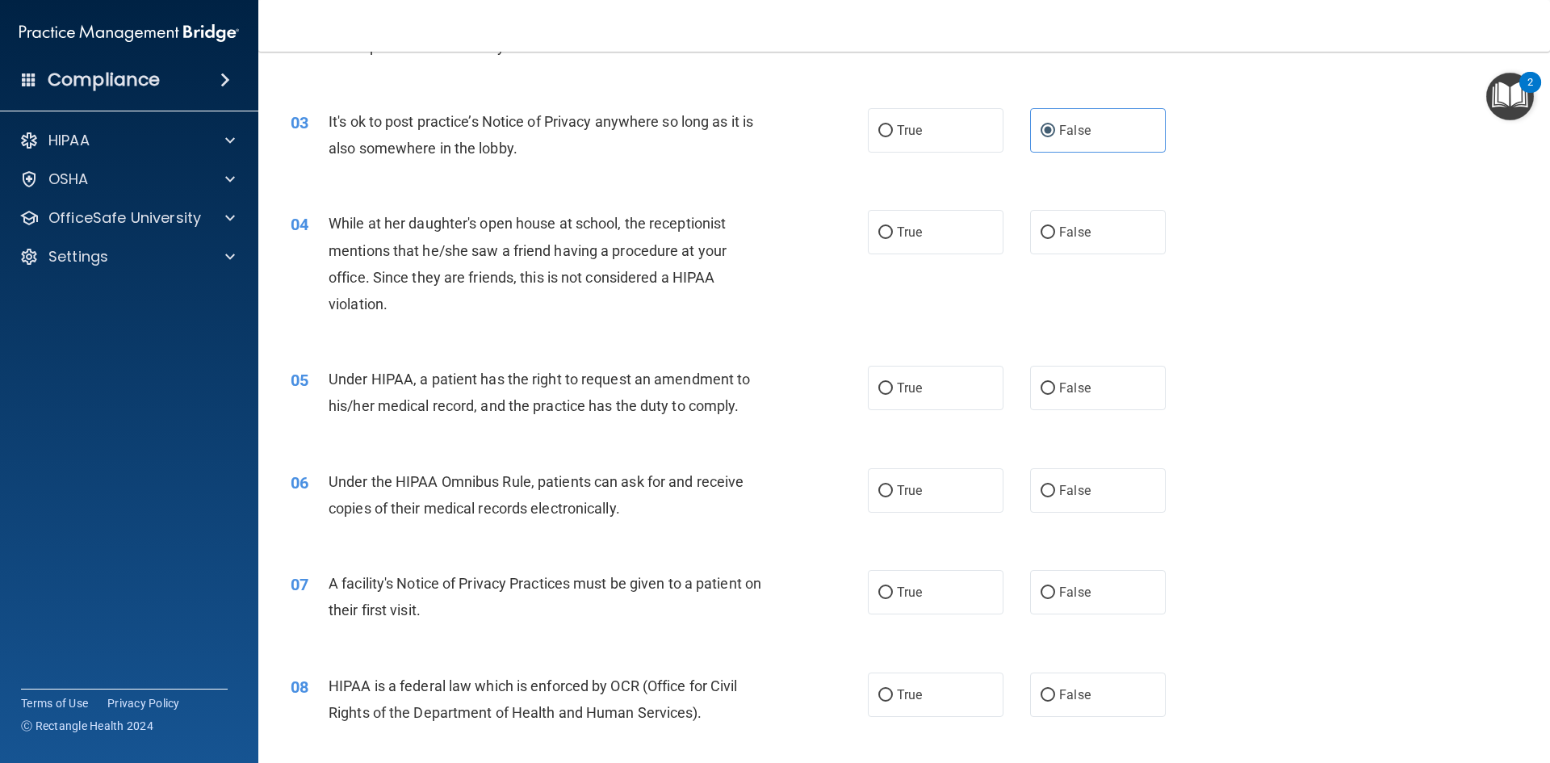
scroll to position [323, 0]
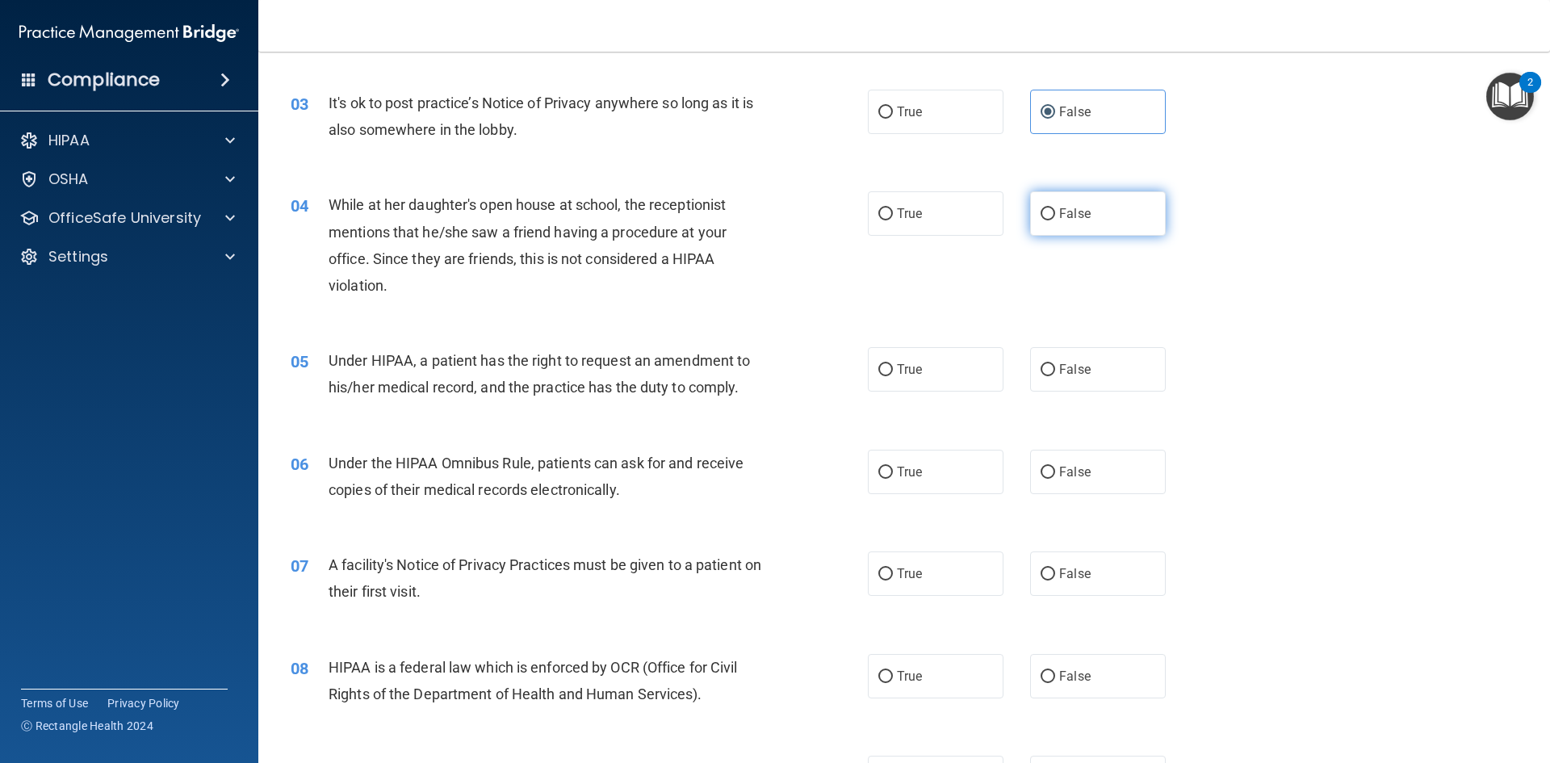
click at [1068, 227] on label "False" at bounding box center [1098, 213] width 136 height 44
click at [1055, 220] on input "False" at bounding box center [1048, 214] width 15 height 12
radio input "true"
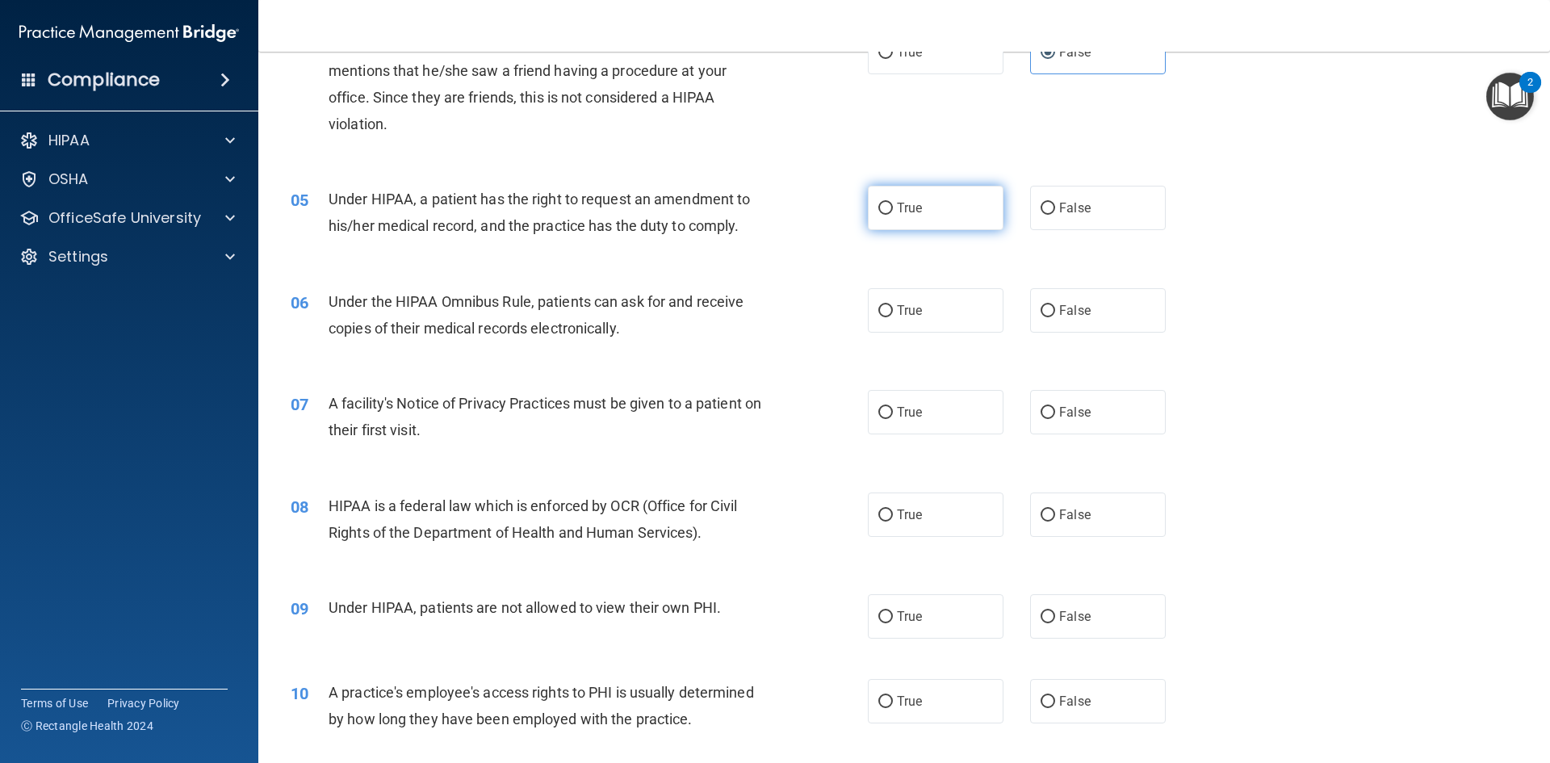
click at [878, 223] on label "True" at bounding box center [936, 208] width 136 height 44
click at [879, 215] on input "True" at bounding box center [886, 209] width 15 height 12
radio input "true"
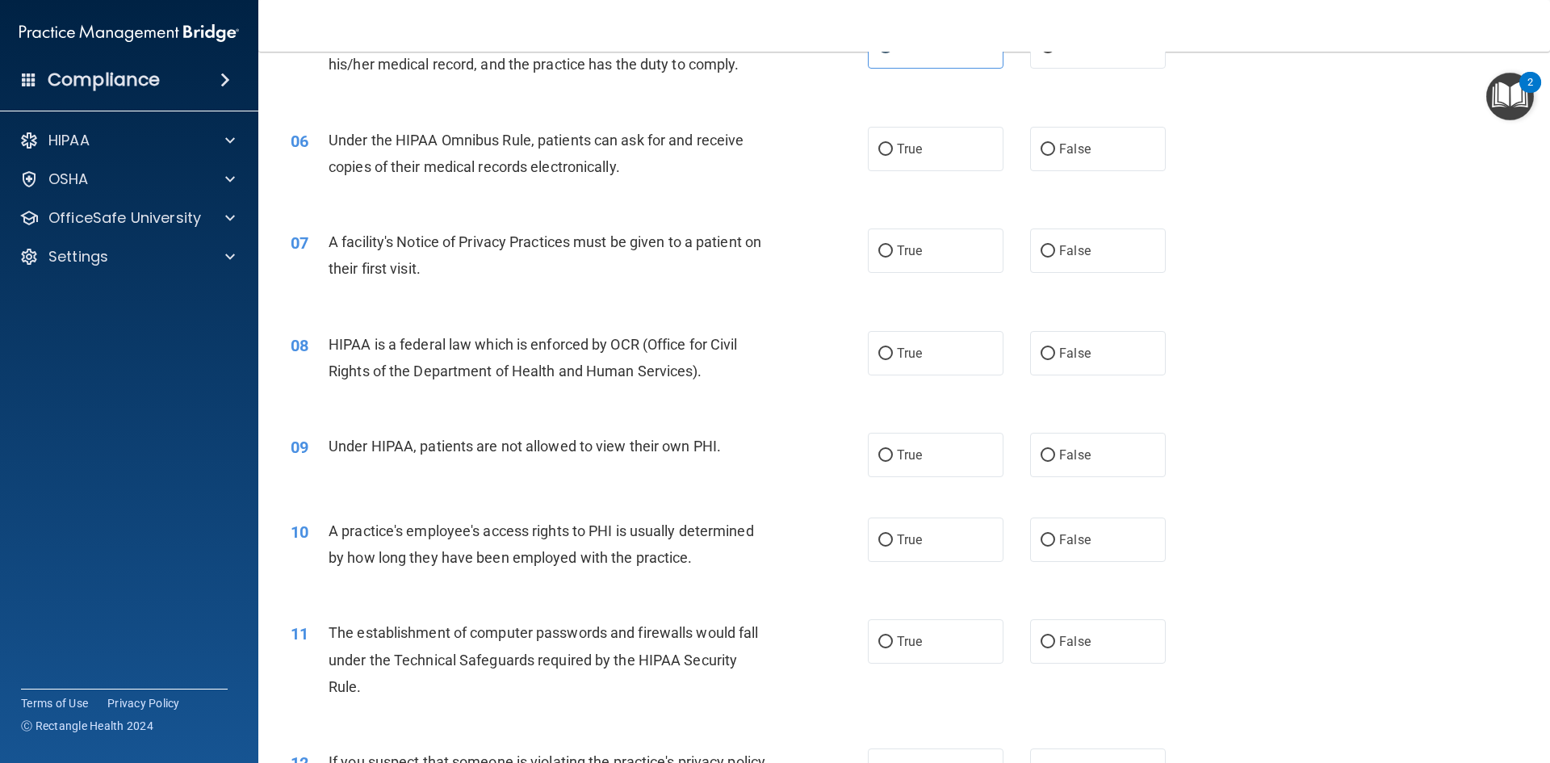
scroll to position [565, 0]
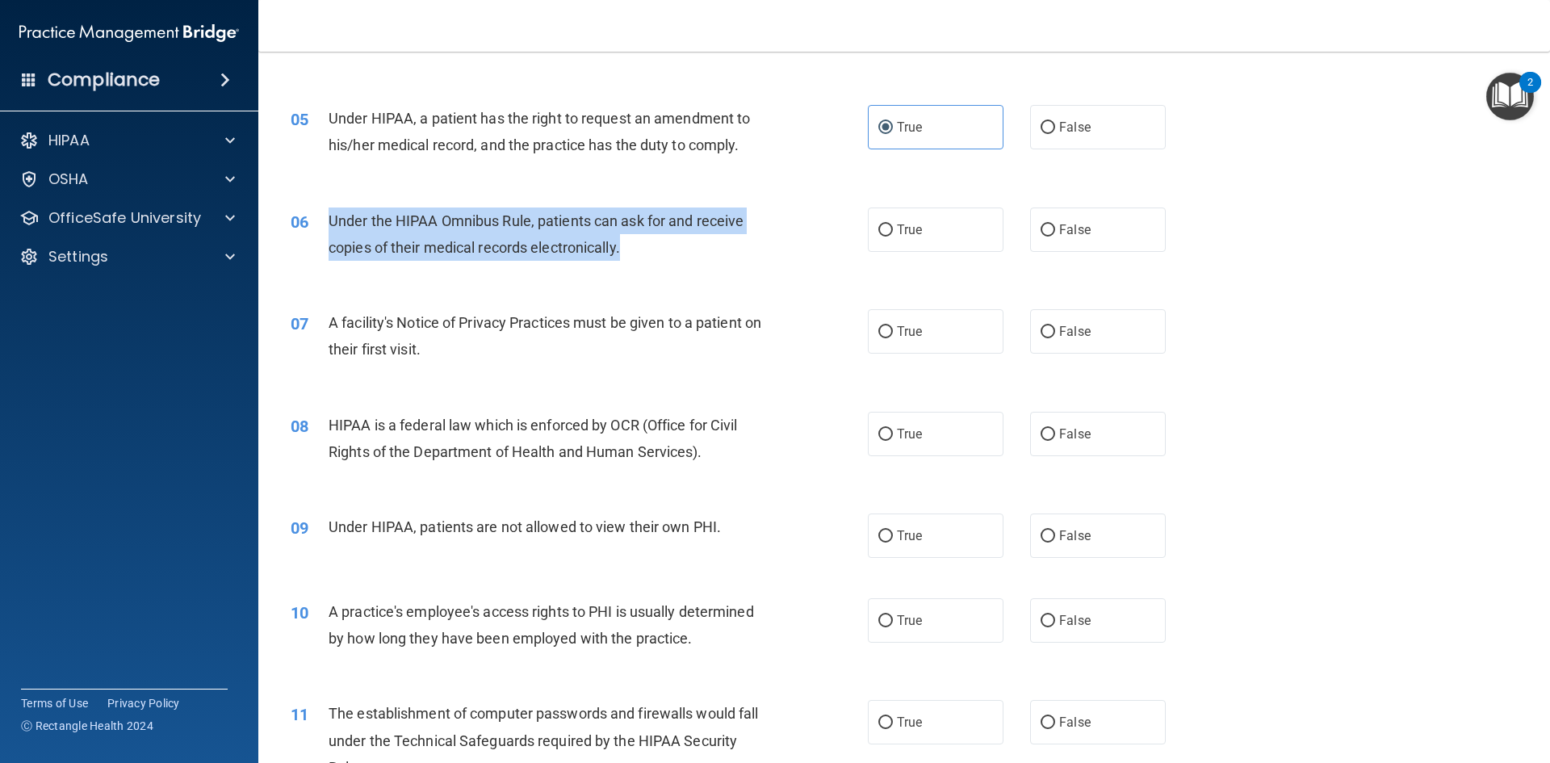
drag, startPoint x: 329, startPoint y: 216, endPoint x: 660, endPoint y: 248, distance: 331.9
click at [660, 248] on div "Under the HIPAA Omnibus Rule, patients can ask for and receive copies of their …" at bounding box center [554, 234] width 451 height 53
copy span "Under the HIPAA Omnibus Rule, patients can ask for and receive copies of their …"
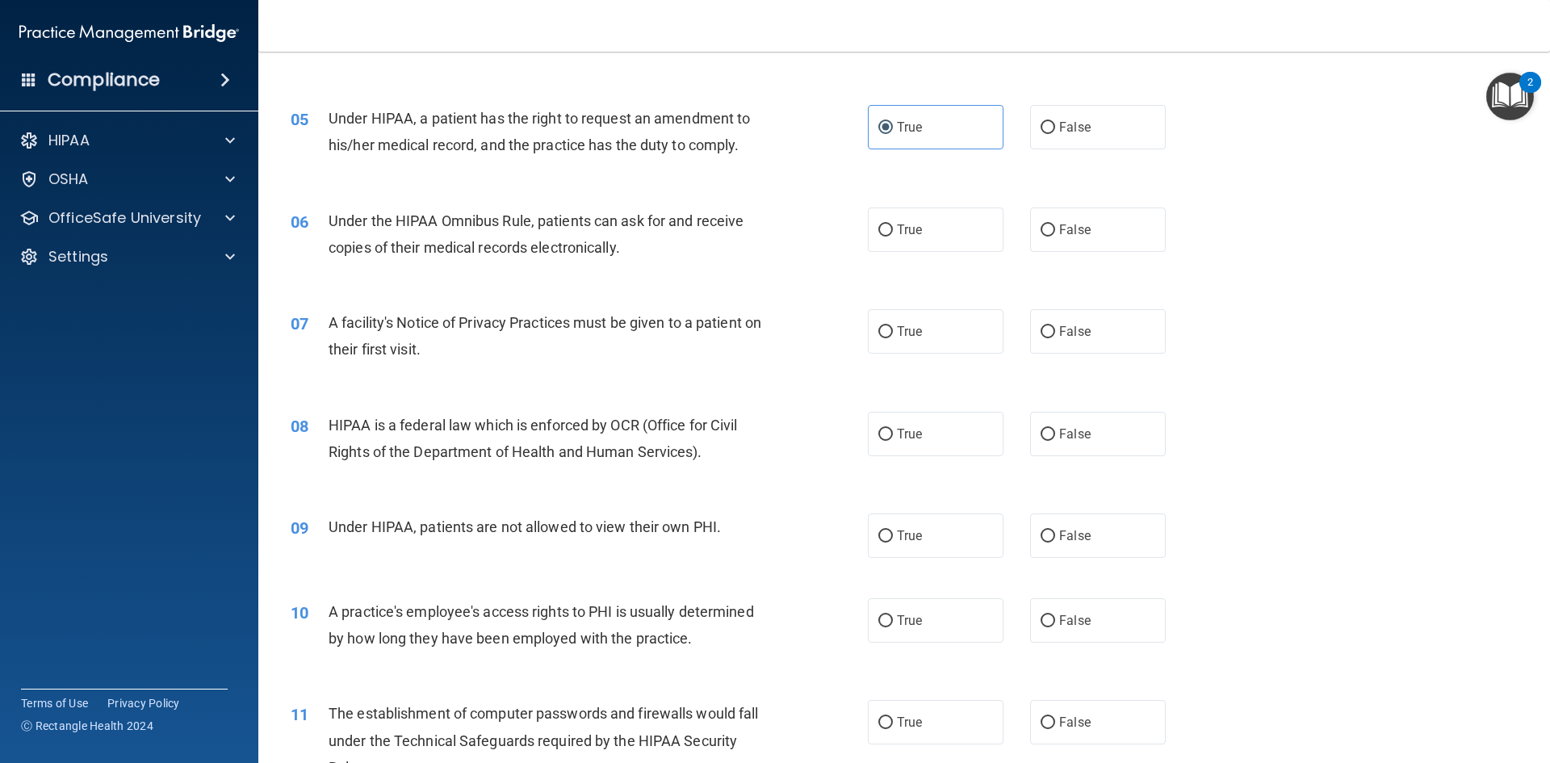
click at [757, 187] on div "06 Under the HIPAA Omnibus Rule, patients can ask for and receive copies of the…" at bounding box center [905, 238] width 1252 height 102
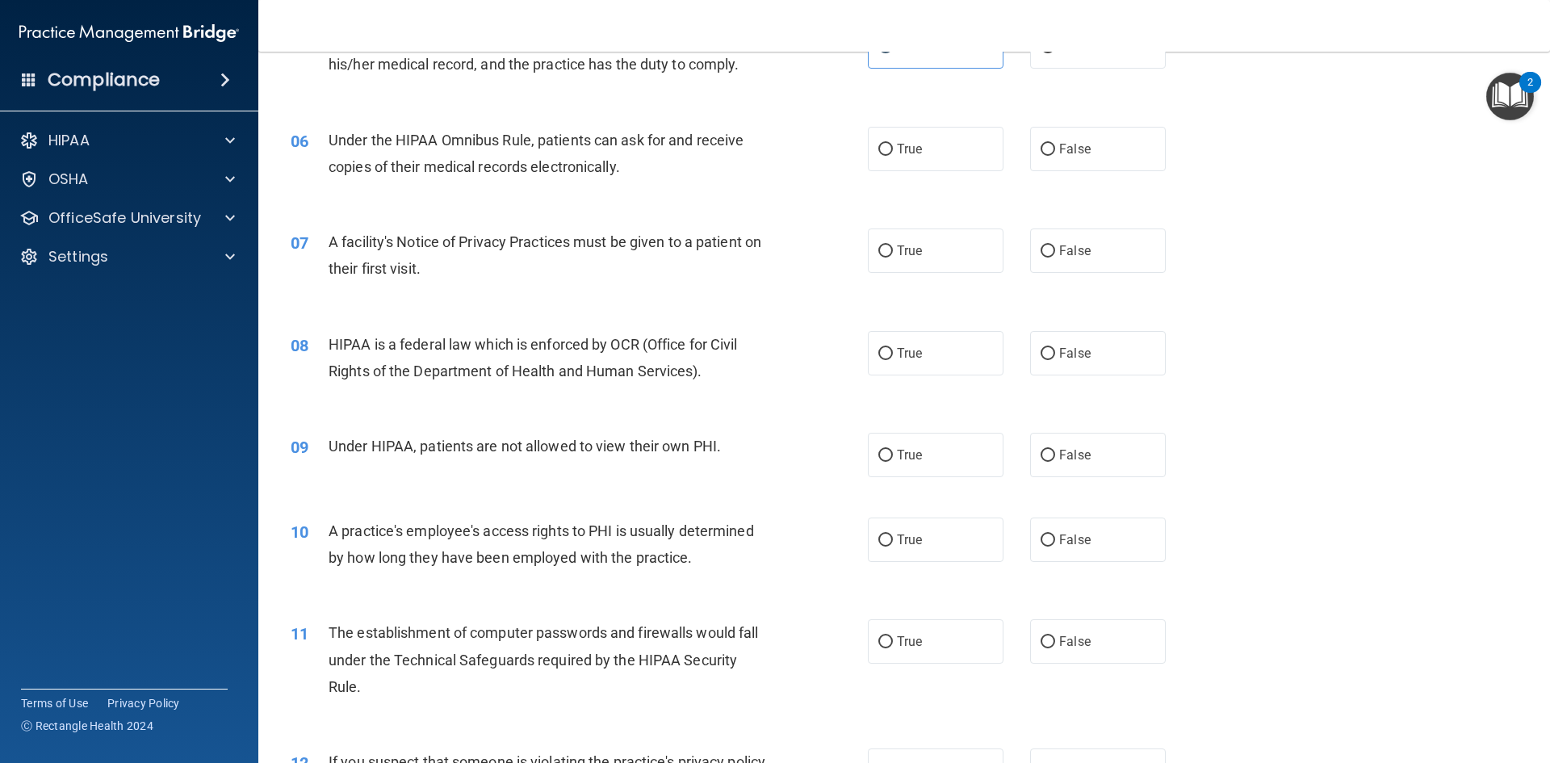
click at [983, 28] on nav "Toggle navigation [PERSON_NAME] [EMAIL_ADDRESS][DOMAIN_NAME] Manage My Enterpri…" at bounding box center [904, 26] width 1292 height 52
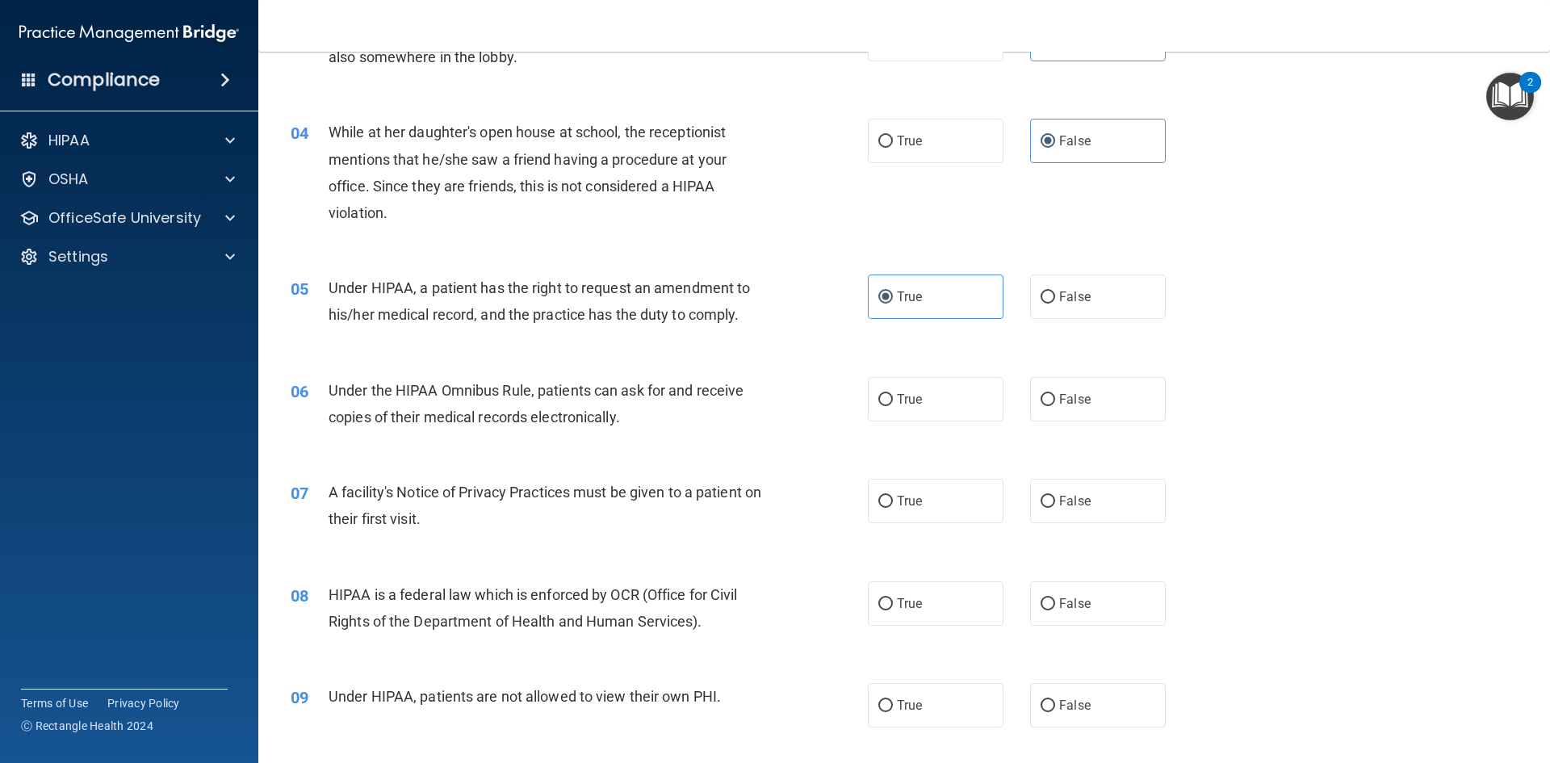
scroll to position [394, 0]
click at [1508, 103] on img "Open Resource Center, 2 new notifications" at bounding box center [1511, 97] width 48 height 48
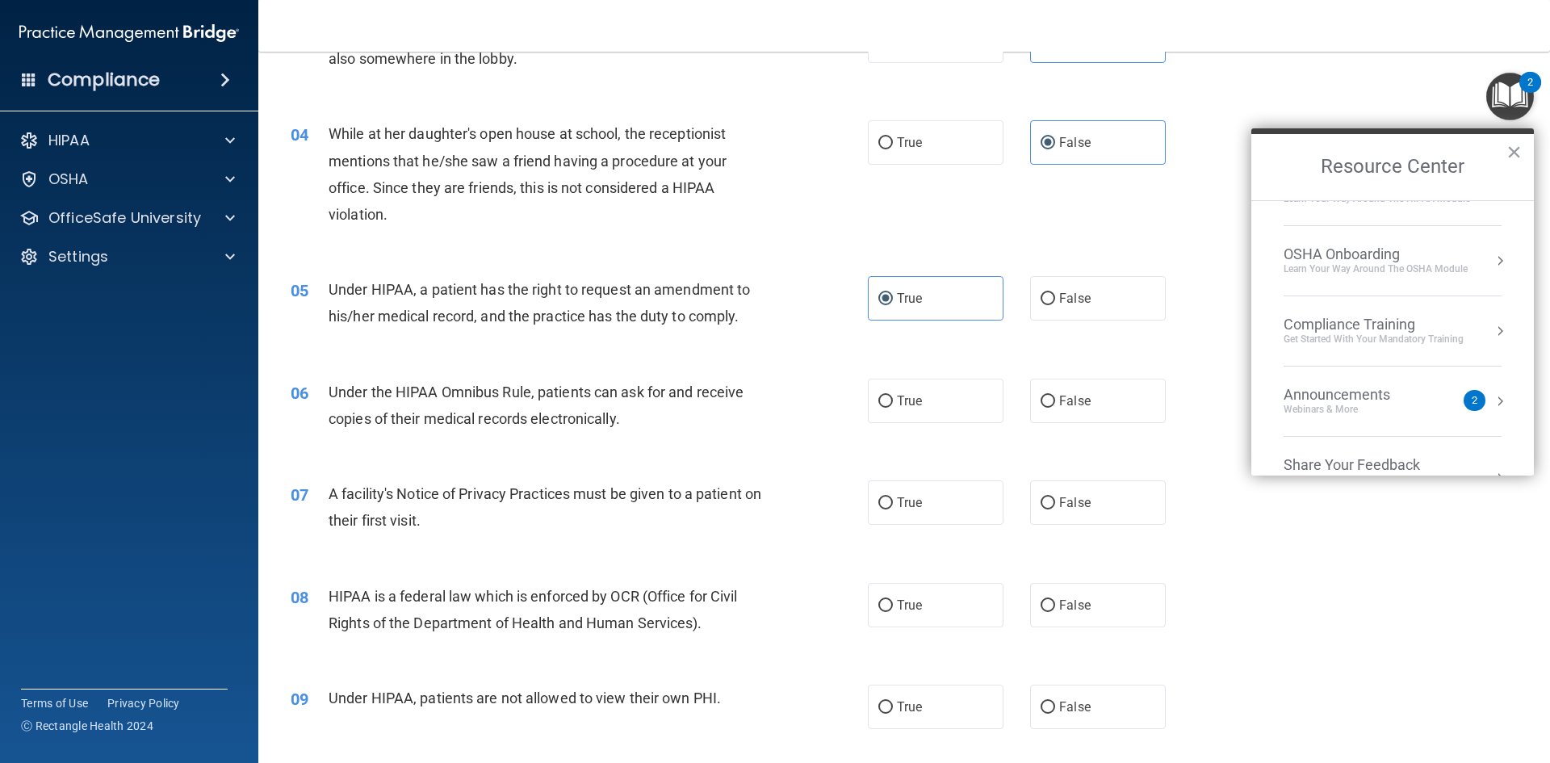
scroll to position [90, 0]
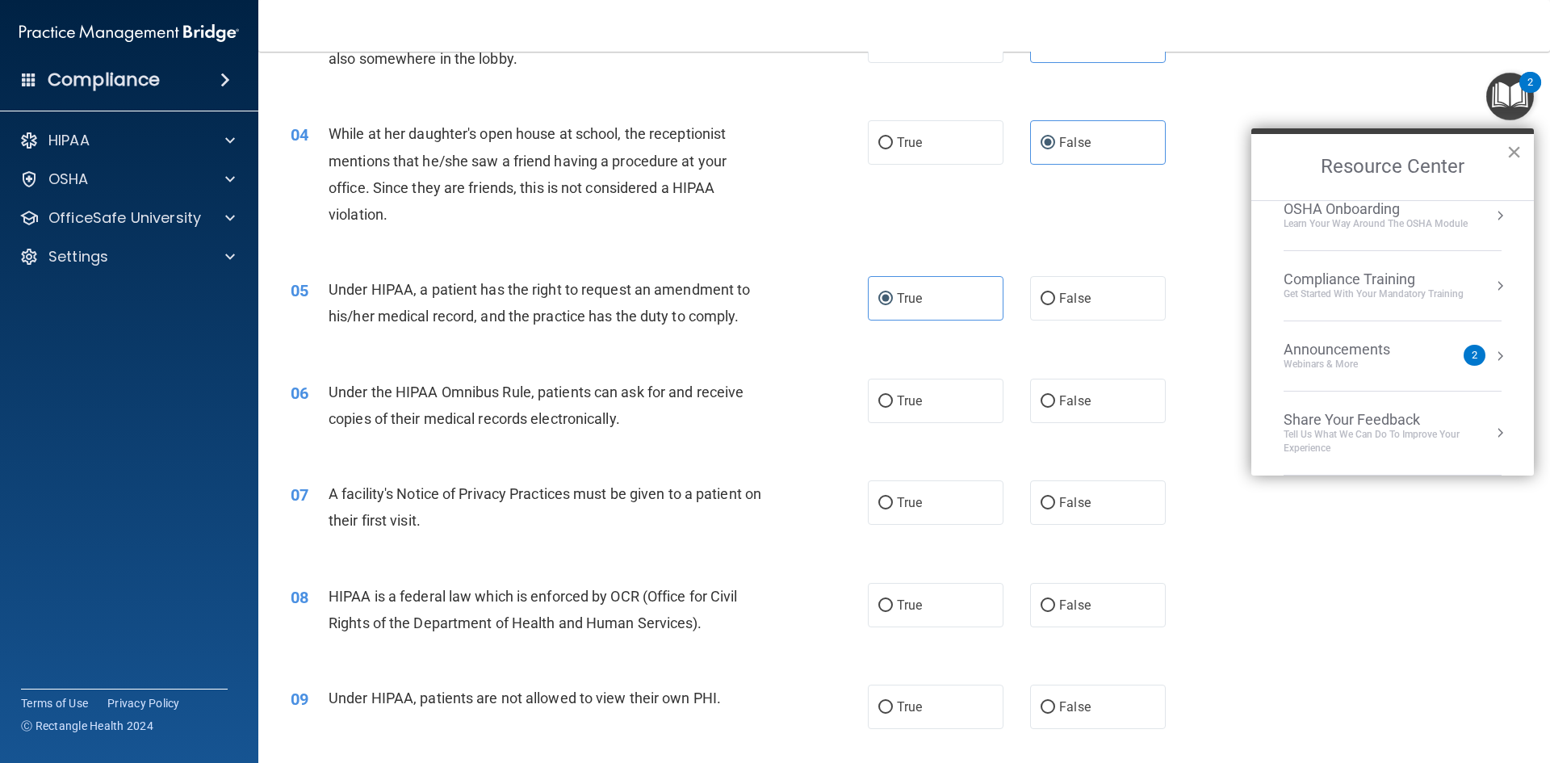
click at [1508, 162] on button "×" at bounding box center [1514, 152] width 15 height 26
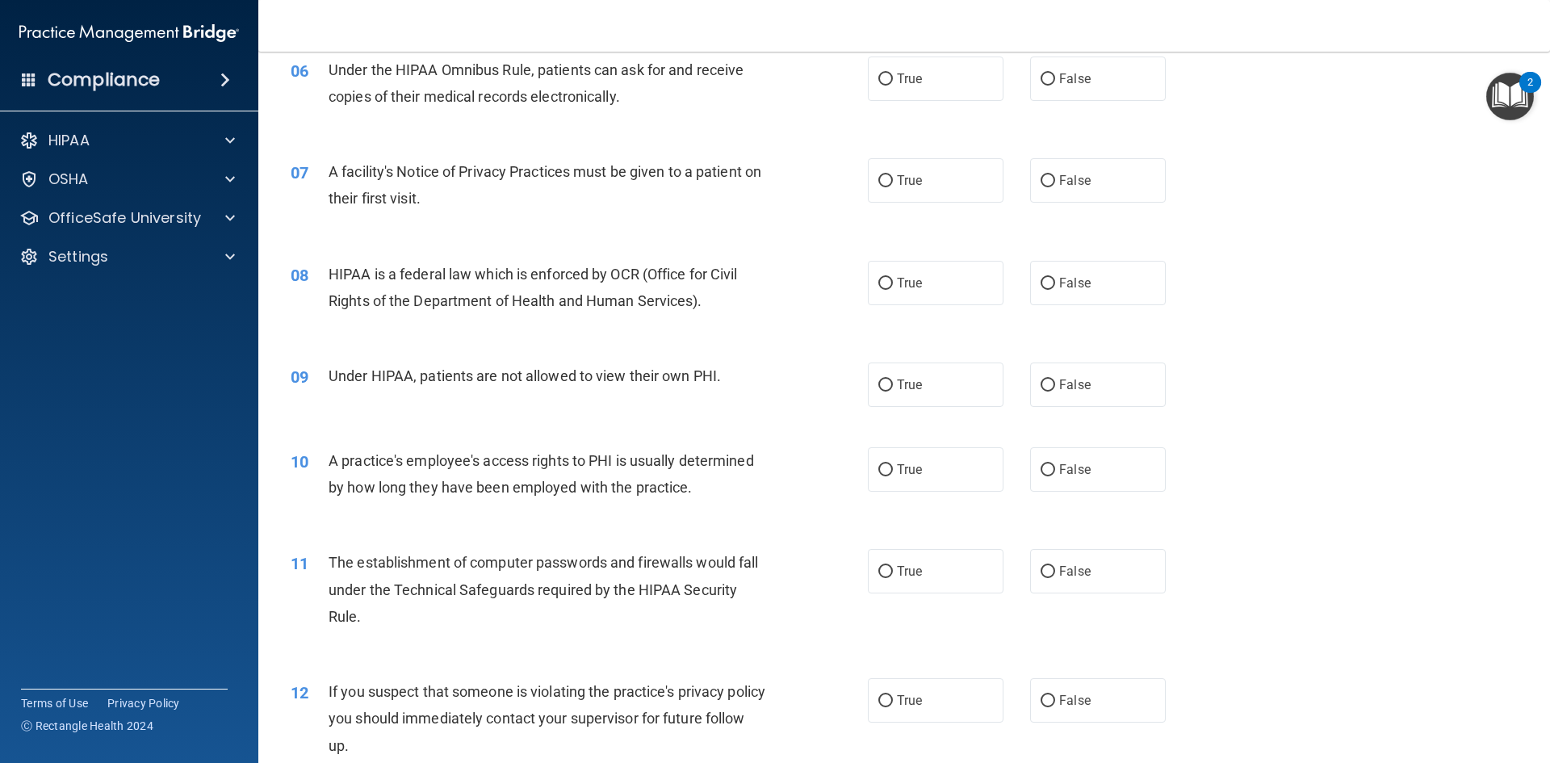
scroll to position [717, 0]
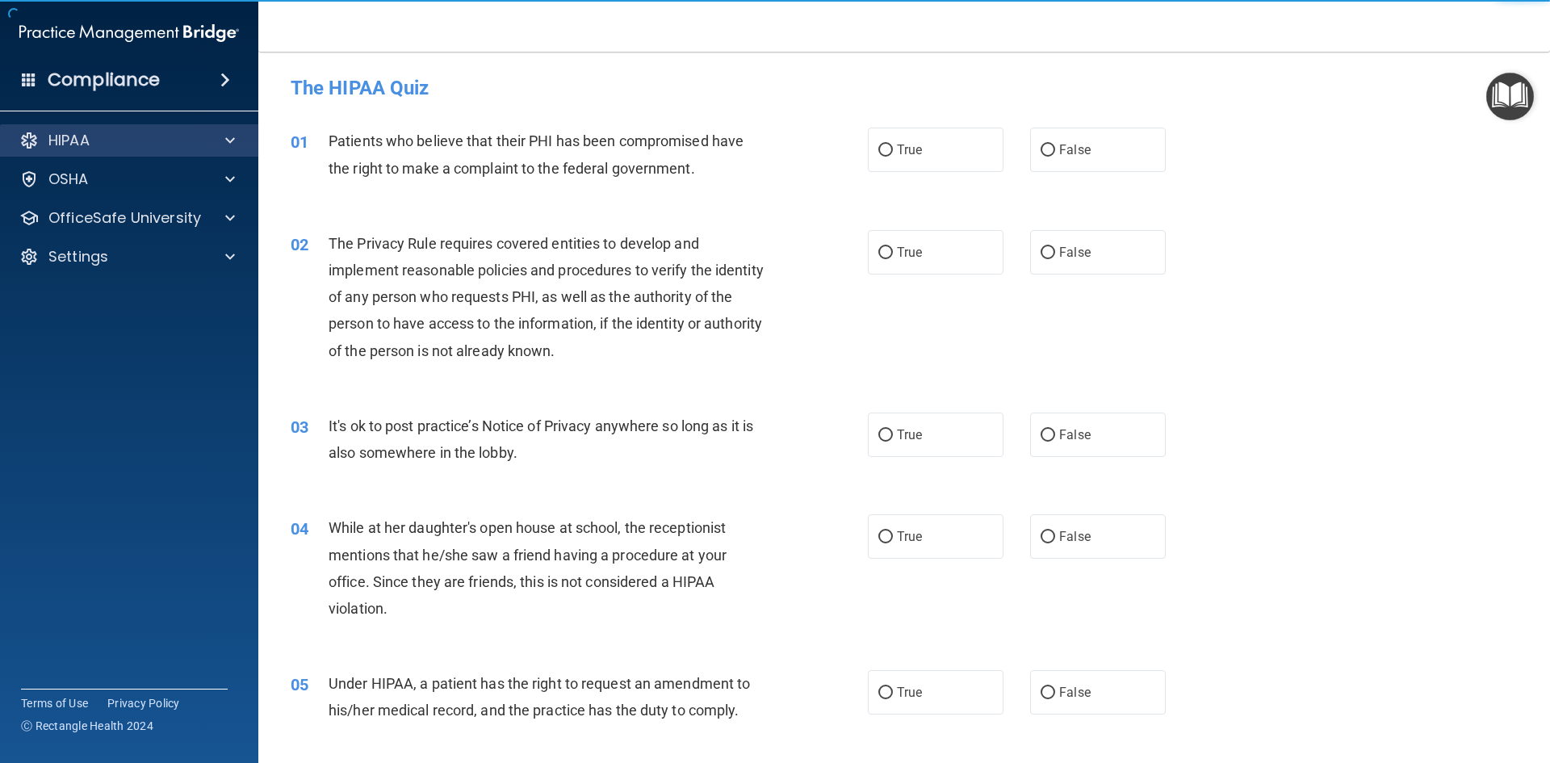
click at [192, 128] on div "HIPAA" at bounding box center [129, 140] width 259 height 32
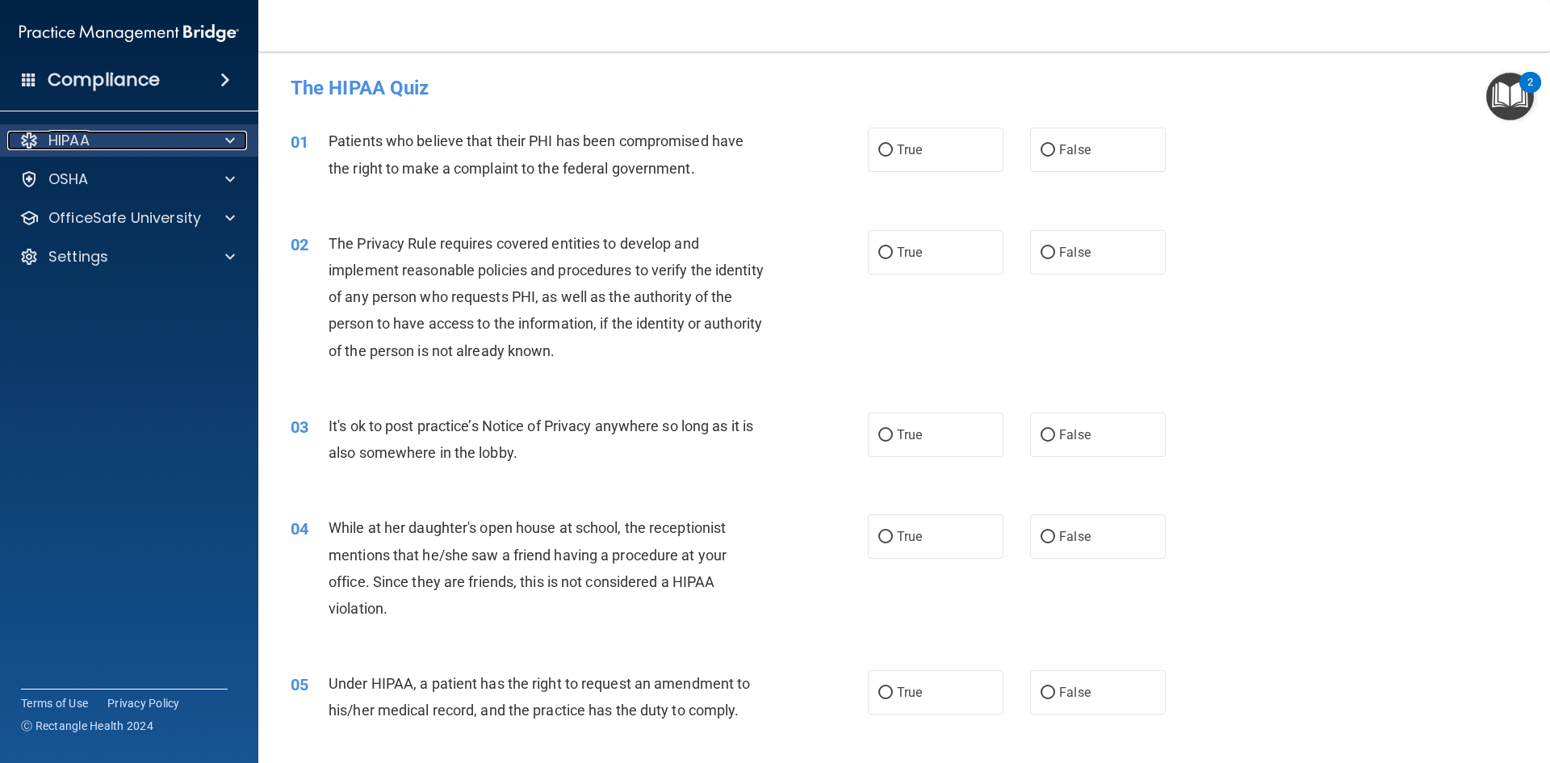
click at [231, 139] on span at bounding box center [230, 140] width 10 height 19
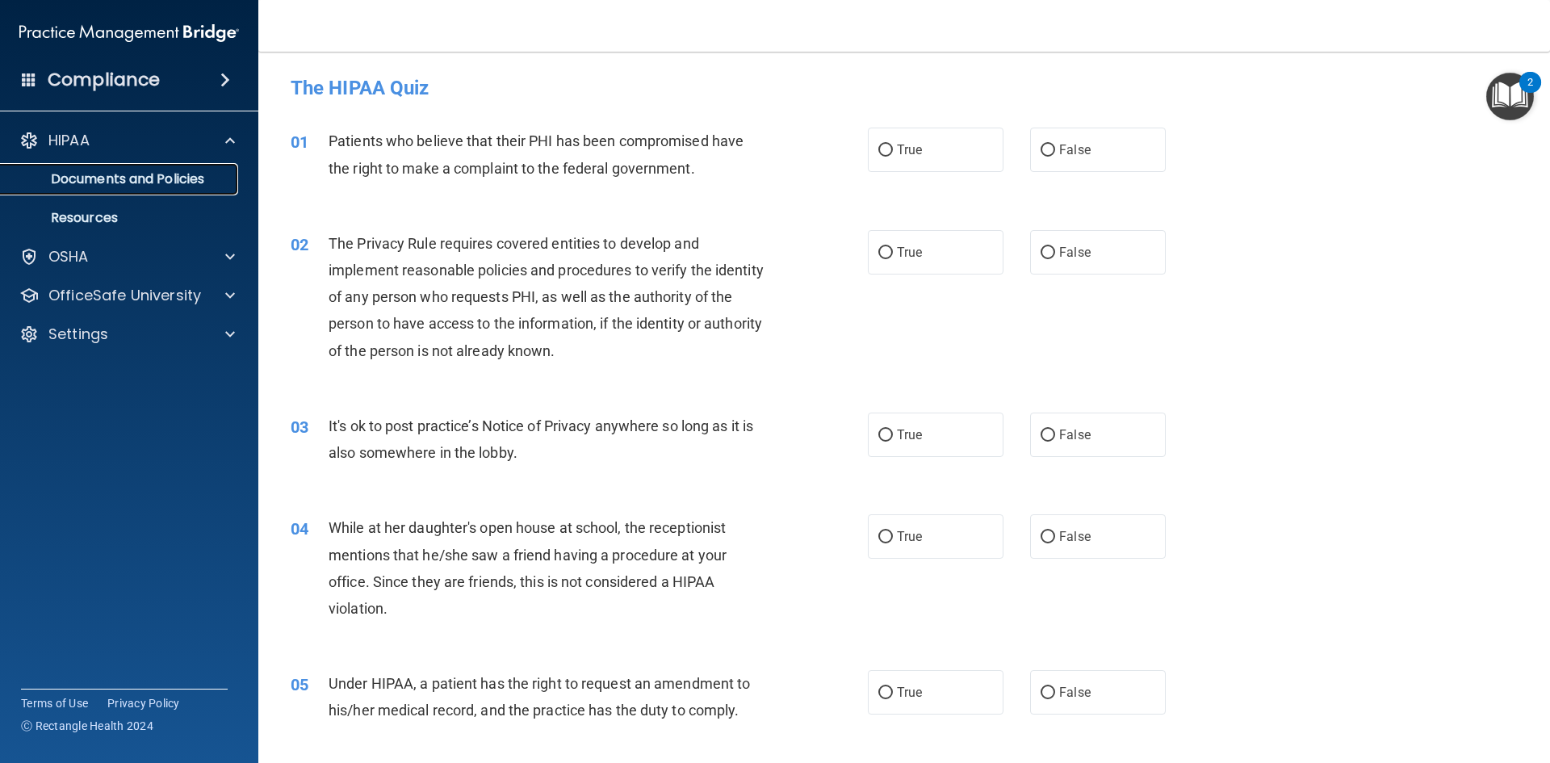
click at [190, 172] on p "Documents and Policies" at bounding box center [120, 179] width 220 height 16
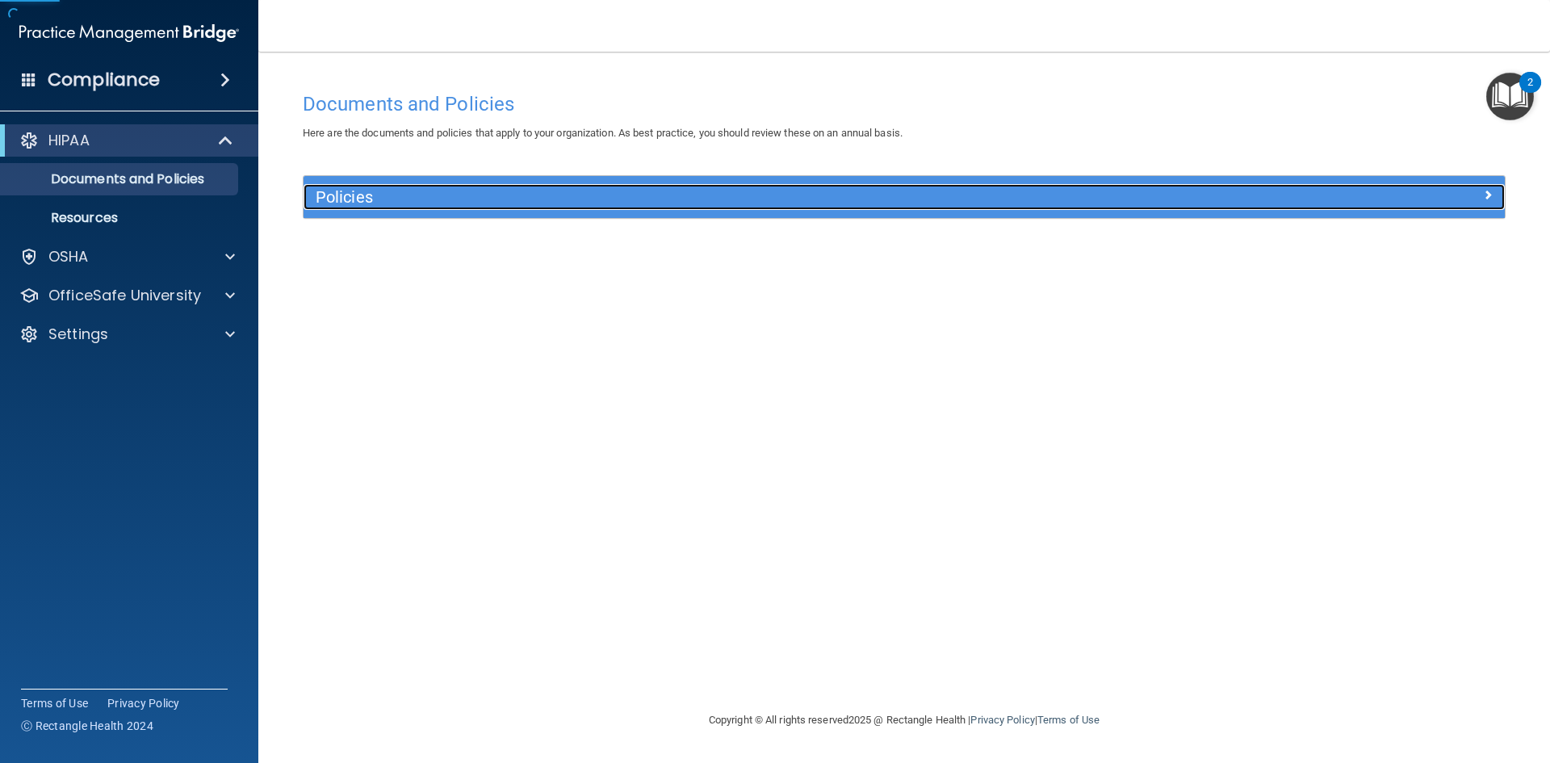
click at [536, 191] on h5 "Policies" at bounding box center [754, 197] width 877 height 18
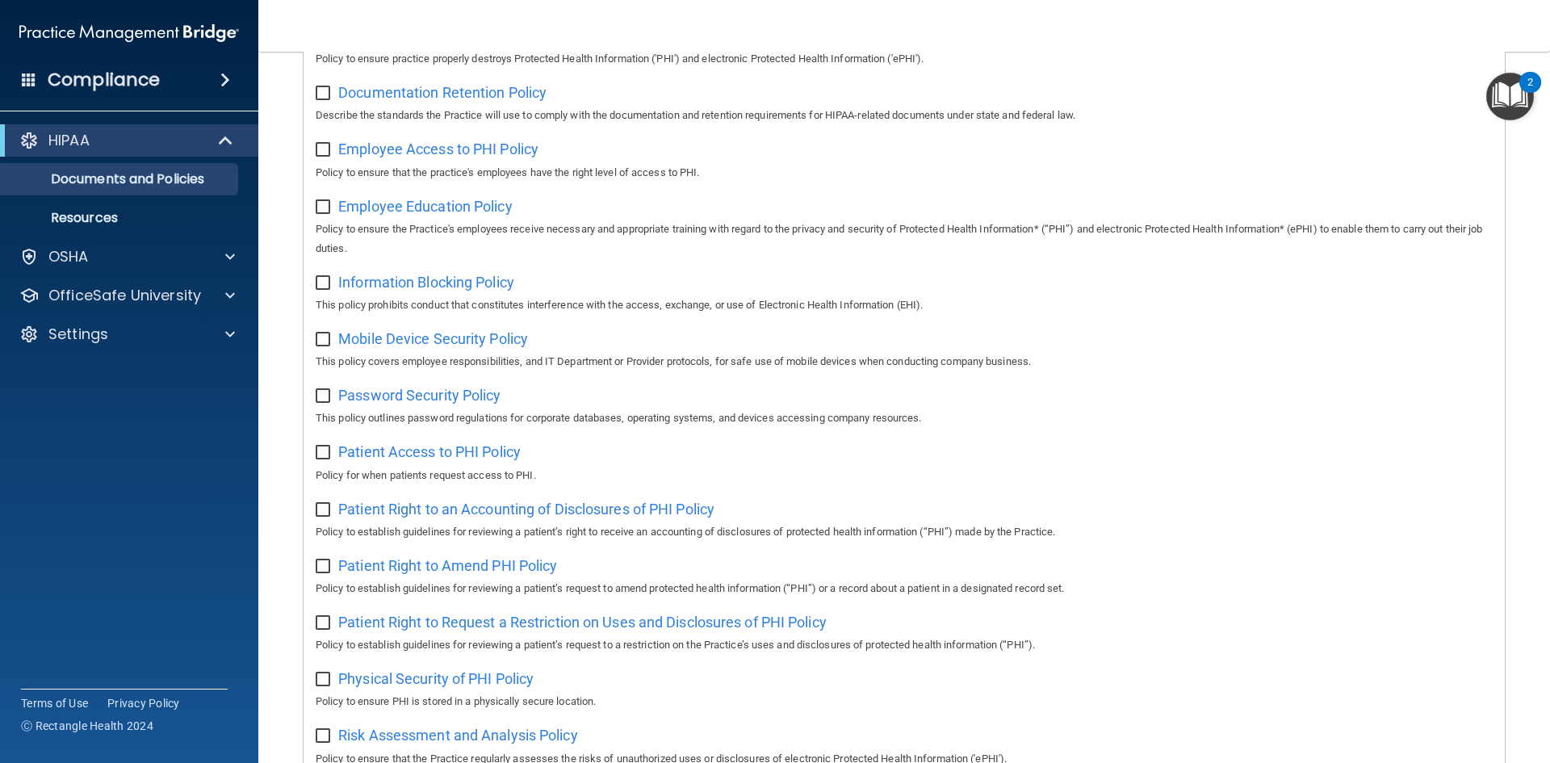
scroll to position [453, 0]
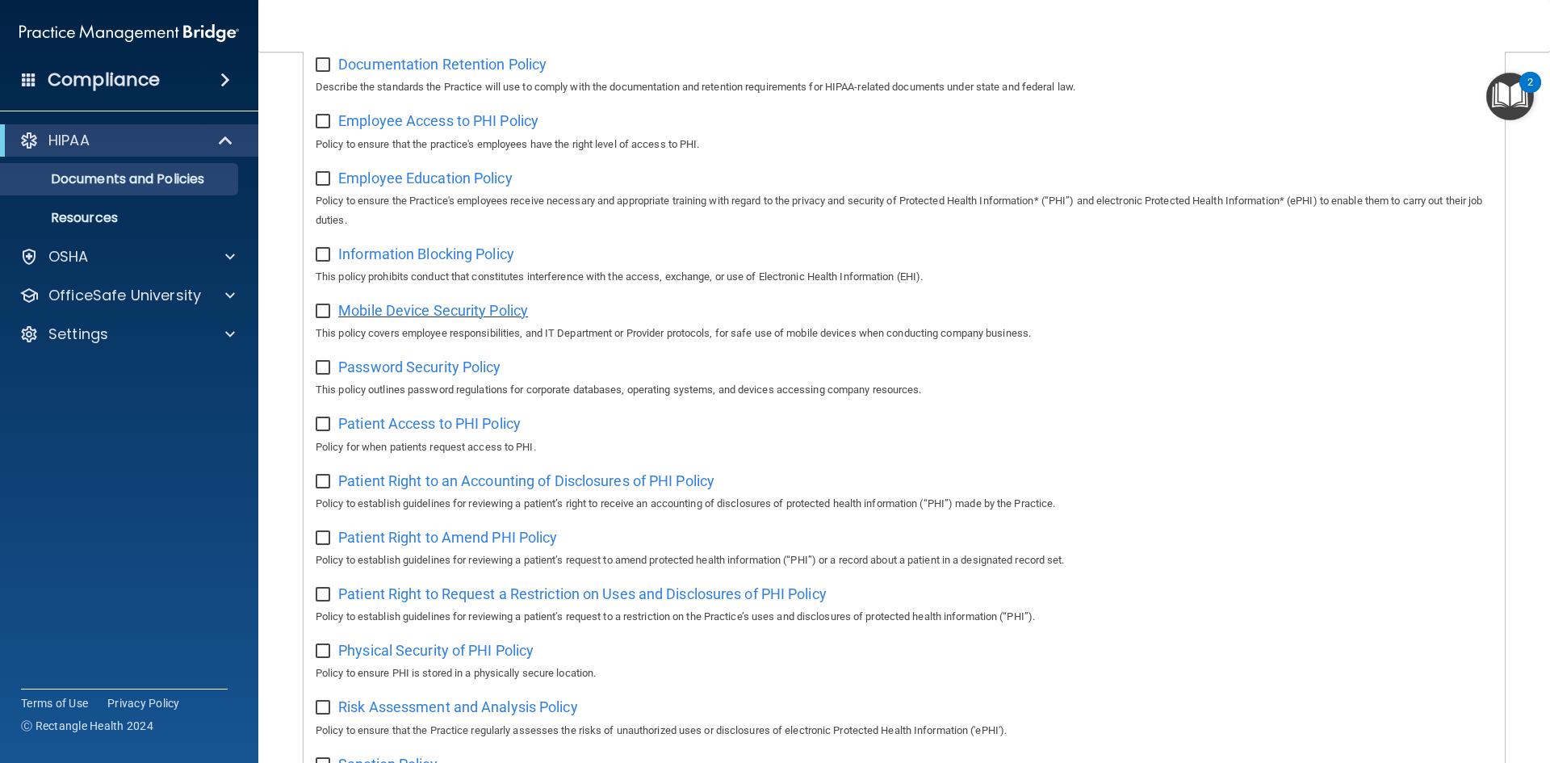
click at [479, 319] on span "Mobile Device Security Policy" at bounding box center [433, 310] width 190 height 17
